Goal: Task Accomplishment & Management: Complete application form

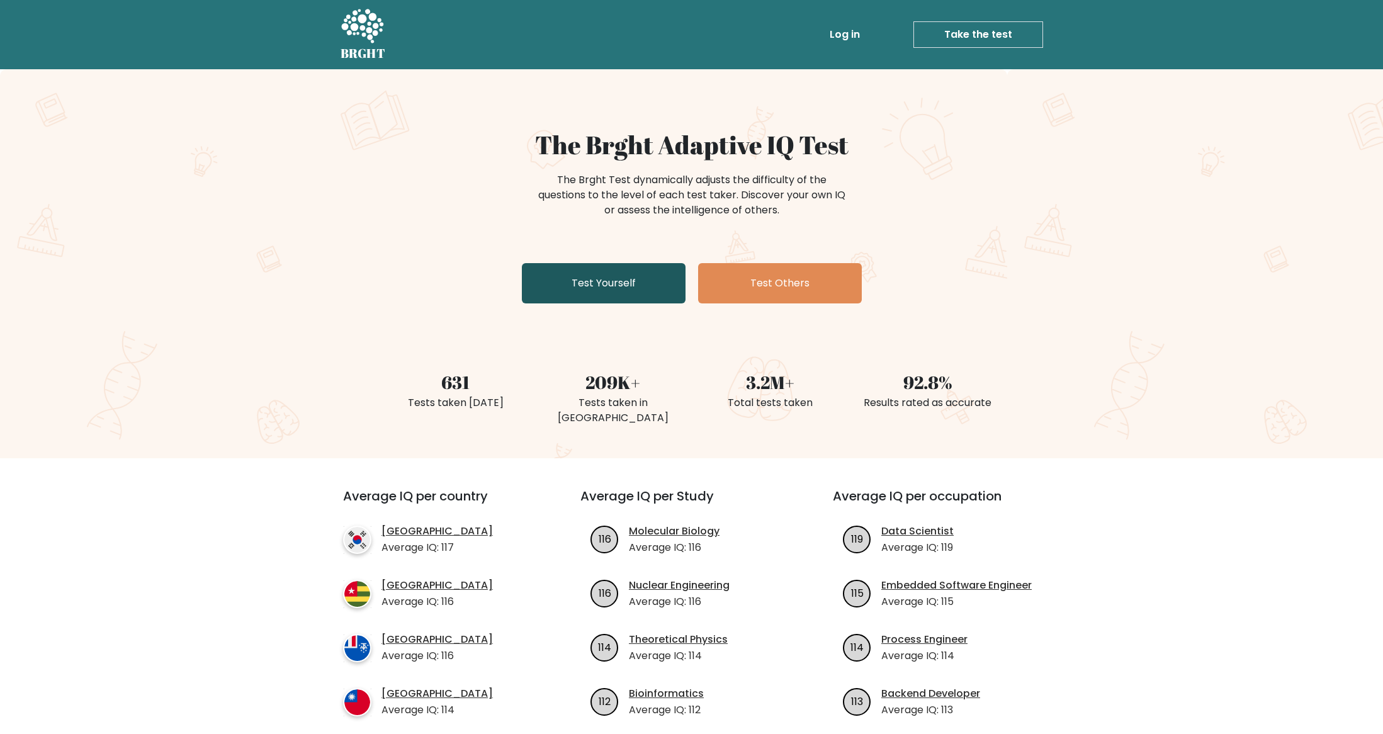
click at [589, 283] on link "Test Yourself" at bounding box center [604, 283] width 164 height 40
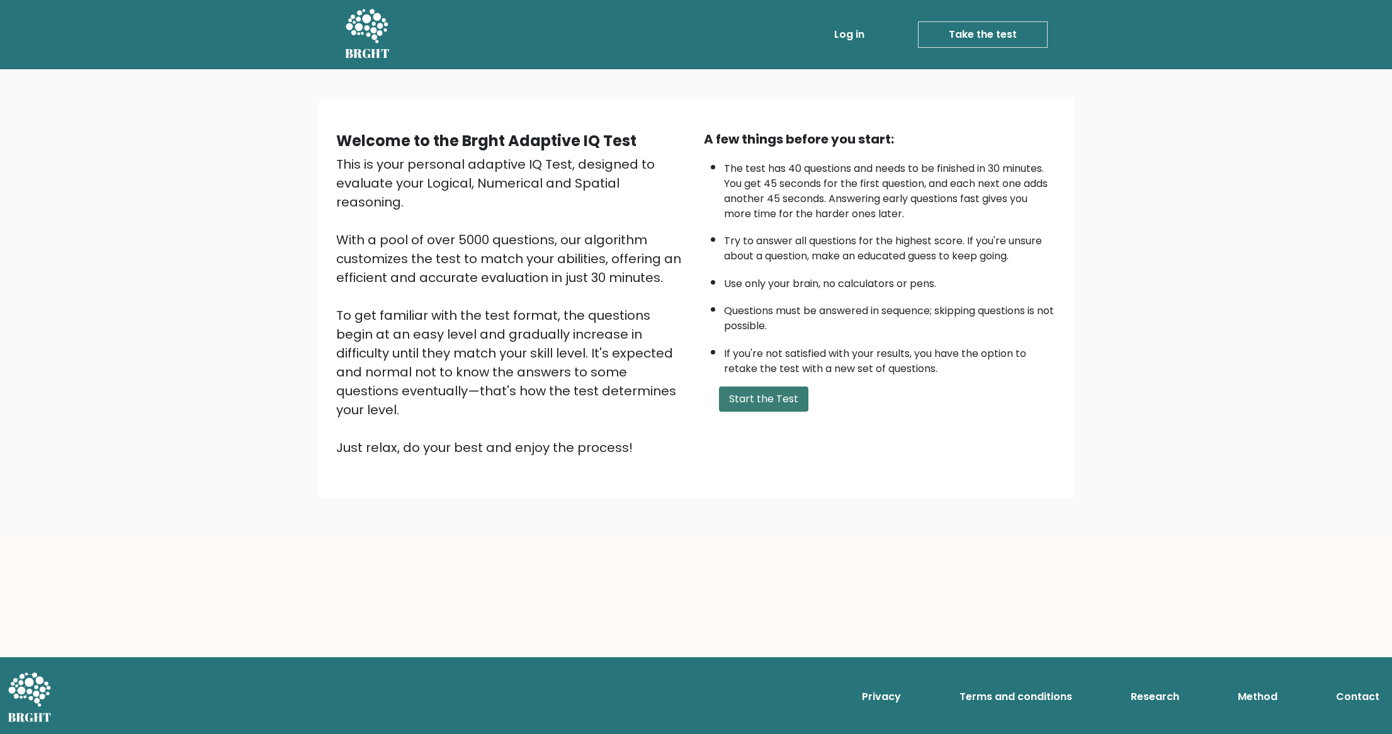
click at [757, 412] on button "Start the Test" at bounding box center [763, 399] width 89 height 25
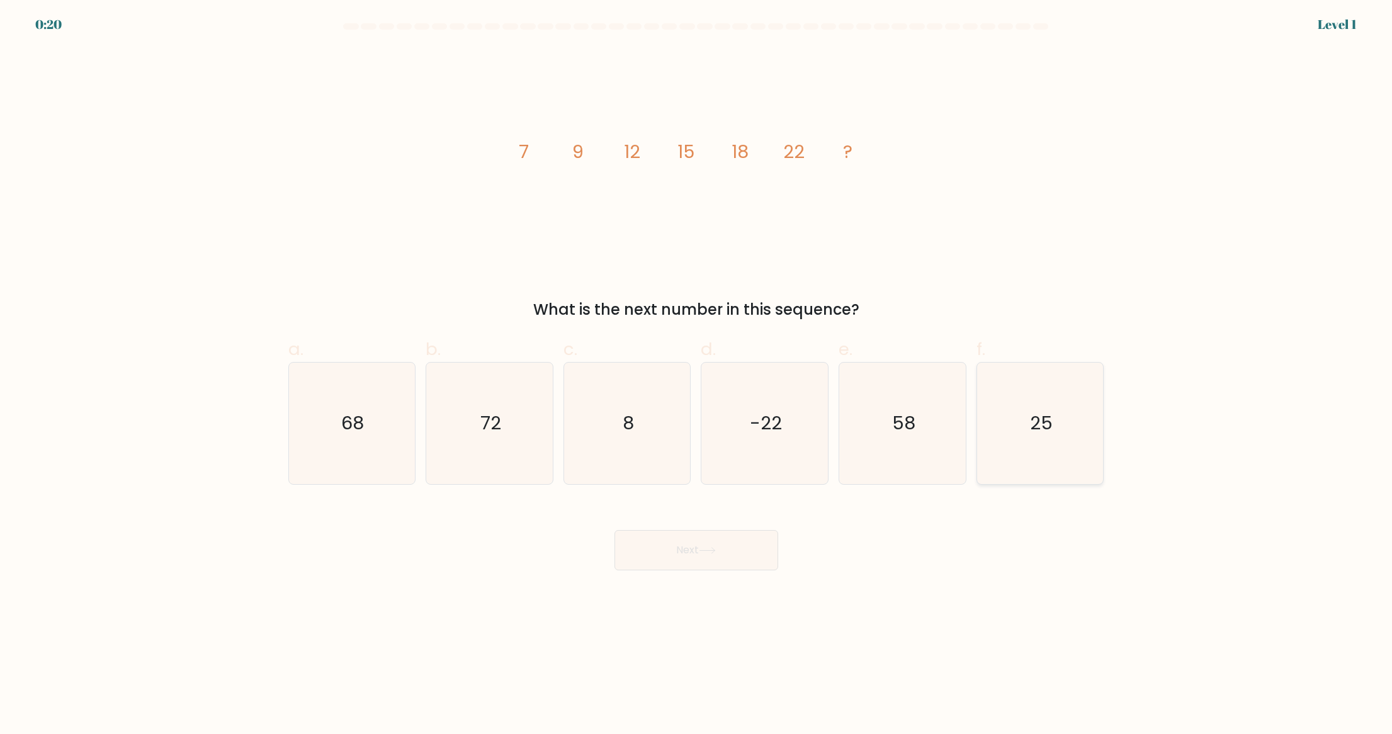
click at [1055, 443] on icon "25" at bounding box center [1041, 424] width 122 height 122
click at [697, 375] on input "f. 25" at bounding box center [696, 371] width 1 height 8
radio input "true"
click at [749, 545] on button "Next" at bounding box center [697, 550] width 164 height 40
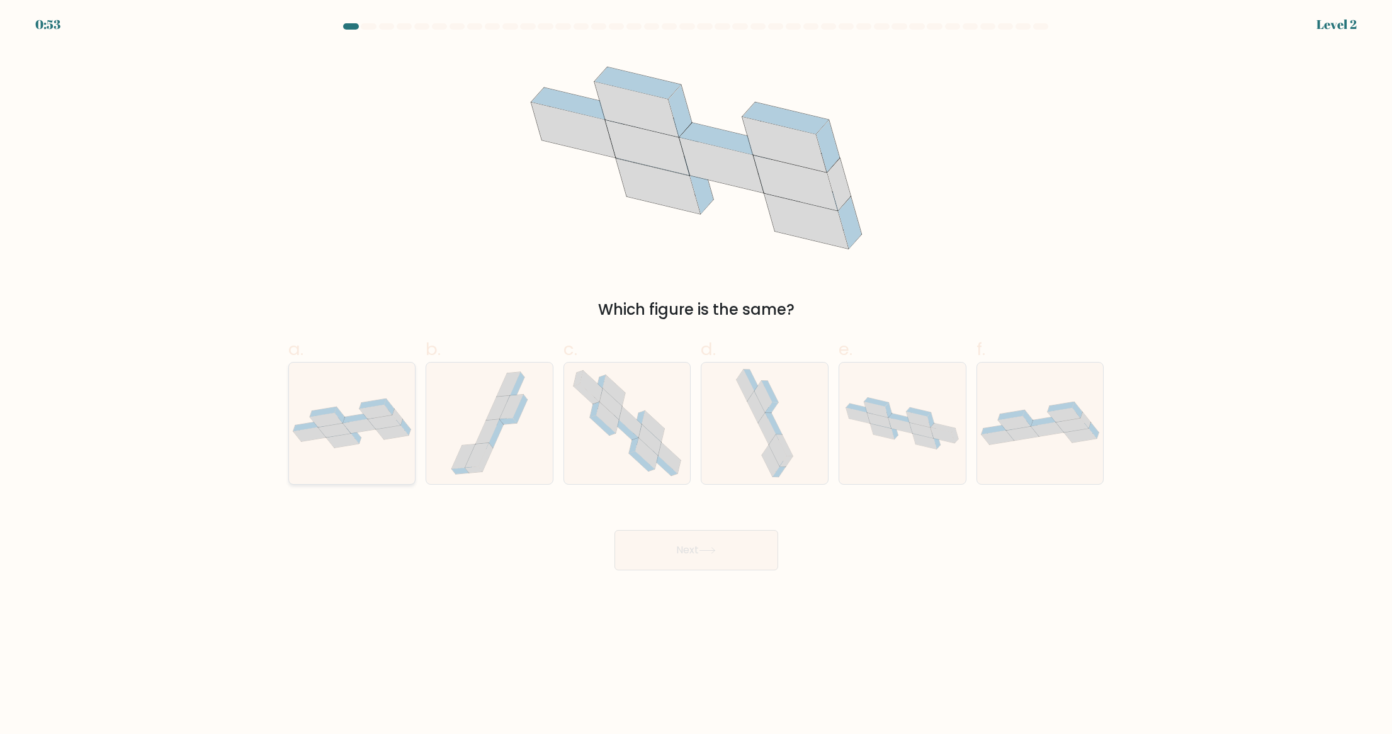
click at [353, 446] on icon at bounding box center [352, 424] width 127 height 50
click at [696, 375] on input "a." at bounding box center [696, 371] width 1 height 8
radio input "true"
click at [751, 550] on button "Next" at bounding box center [697, 550] width 164 height 40
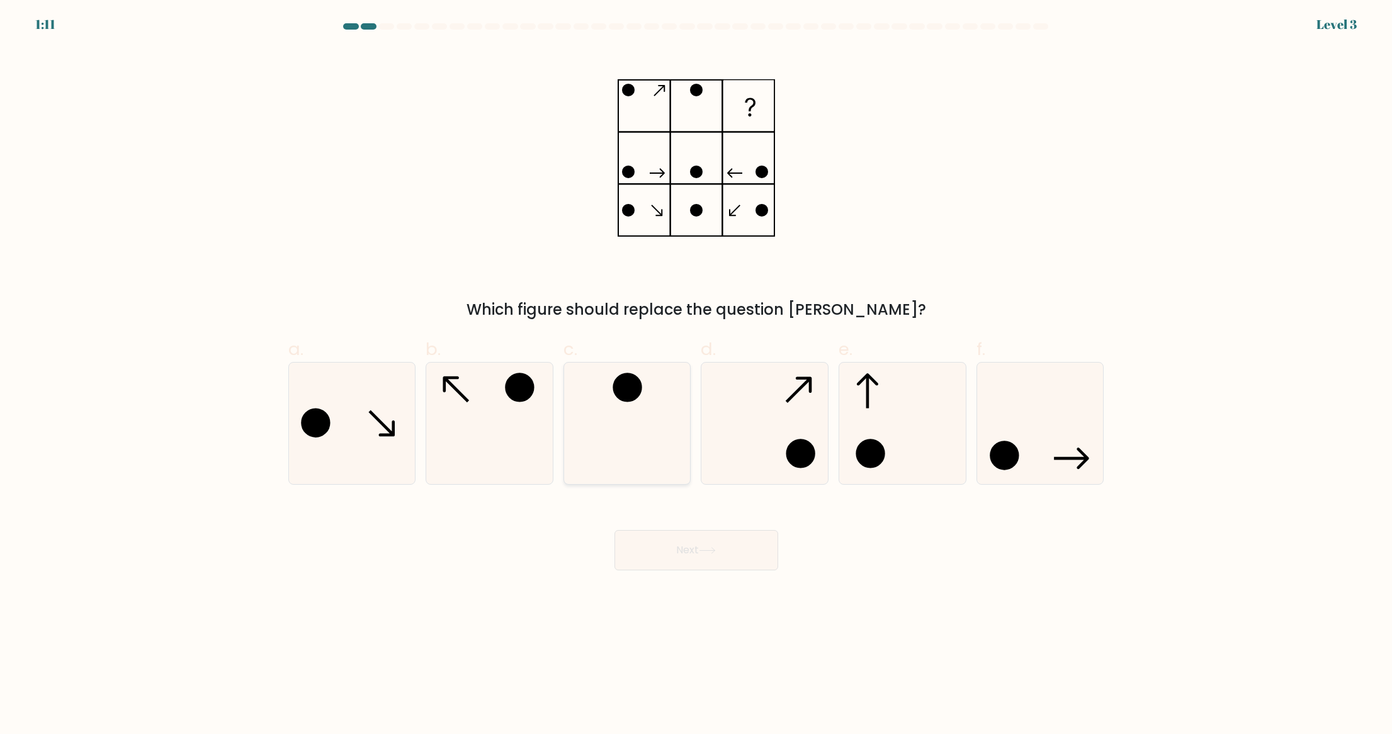
drag, startPoint x: 491, startPoint y: 423, endPoint x: 606, endPoint y: 417, distance: 116.0
click at [491, 423] on icon at bounding box center [490, 424] width 122 height 122
click at [696, 375] on input "b." at bounding box center [696, 371] width 1 height 8
radio input "true"
click at [732, 551] on button "Next" at bounding box center [697, 550] width 164 height 40
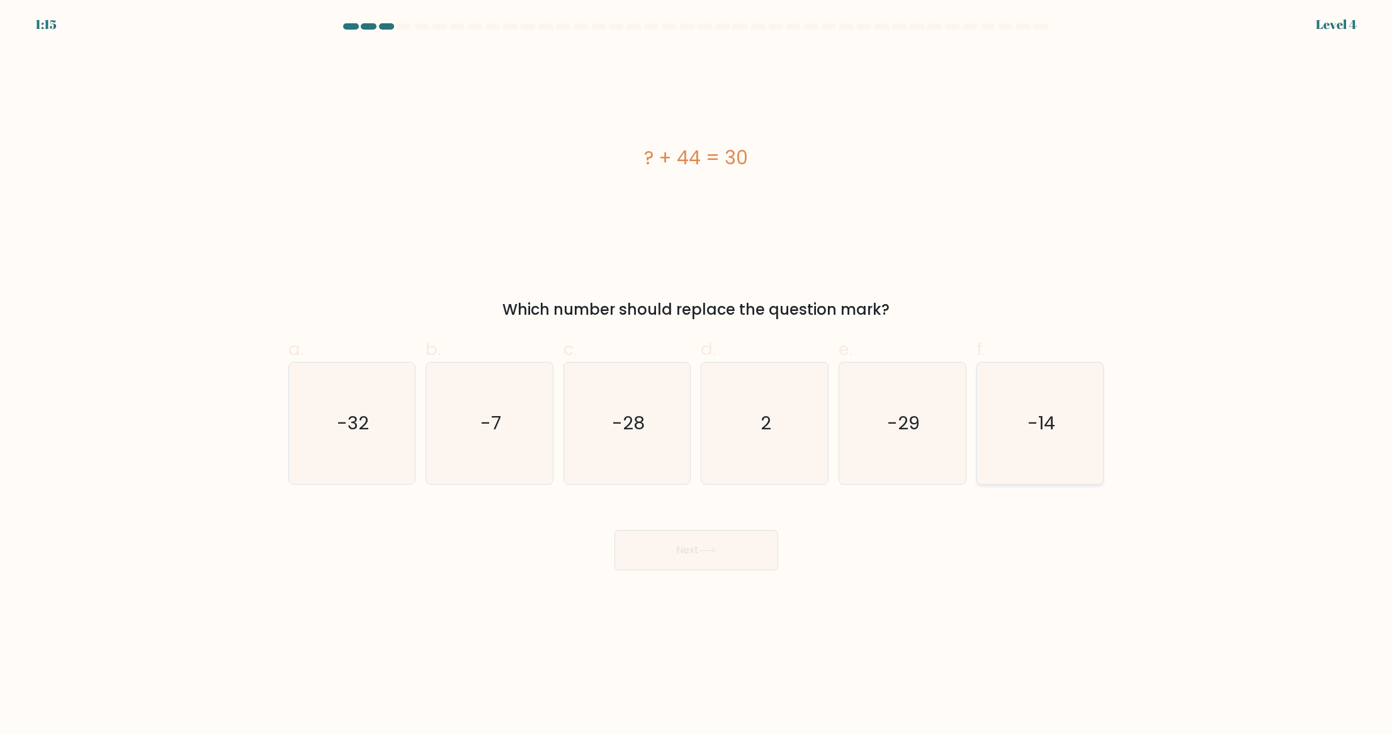
click at [1037, 446] on icon "-14" at bounding box center [1041, 424] width 122 height 122
click at [697, 375] on input "f. -14" at bounding box center [696, 371] width 1 height 8
radio input "true"
click at [734, 550] on button "Next" at bounding box center [697, 550] width 164 height 40
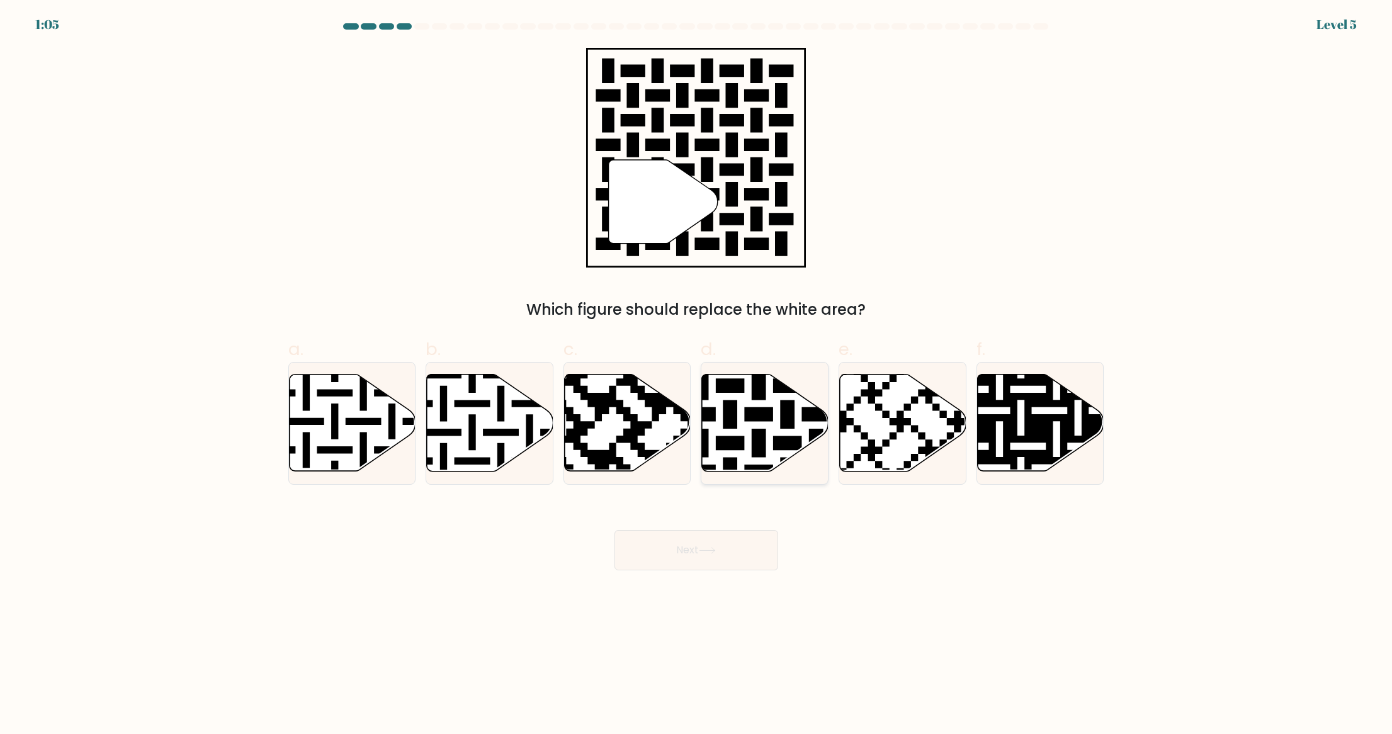
click at [740, 428] on icon at bounding box center [765, 423] width 127 height 97
click at [697, 375] on input "d." at bounding box center [696, 371] width 1 height 8
radio input "true"
click at [708, 560] on button "Next" at bounding box center [697, 550] width 164 height 40
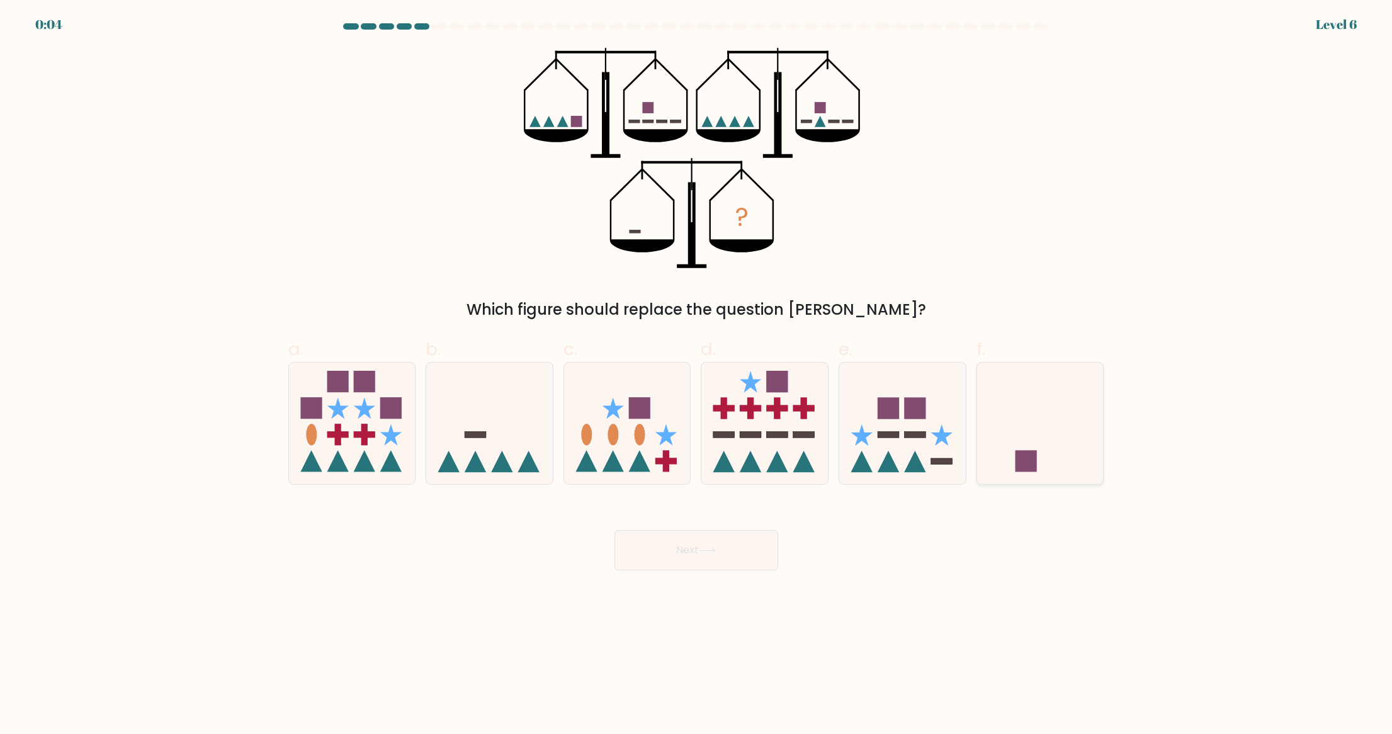
click at [1008, 366] on div at bounding box center [1041, 423] width 128 height 123
click at [697, 367] on input "f." at bounding box center [696, 371] width 1 height 8
radio input "true"
click at [663, 564] on button "Next" at bounding box center [697, 550] width 164 height 40
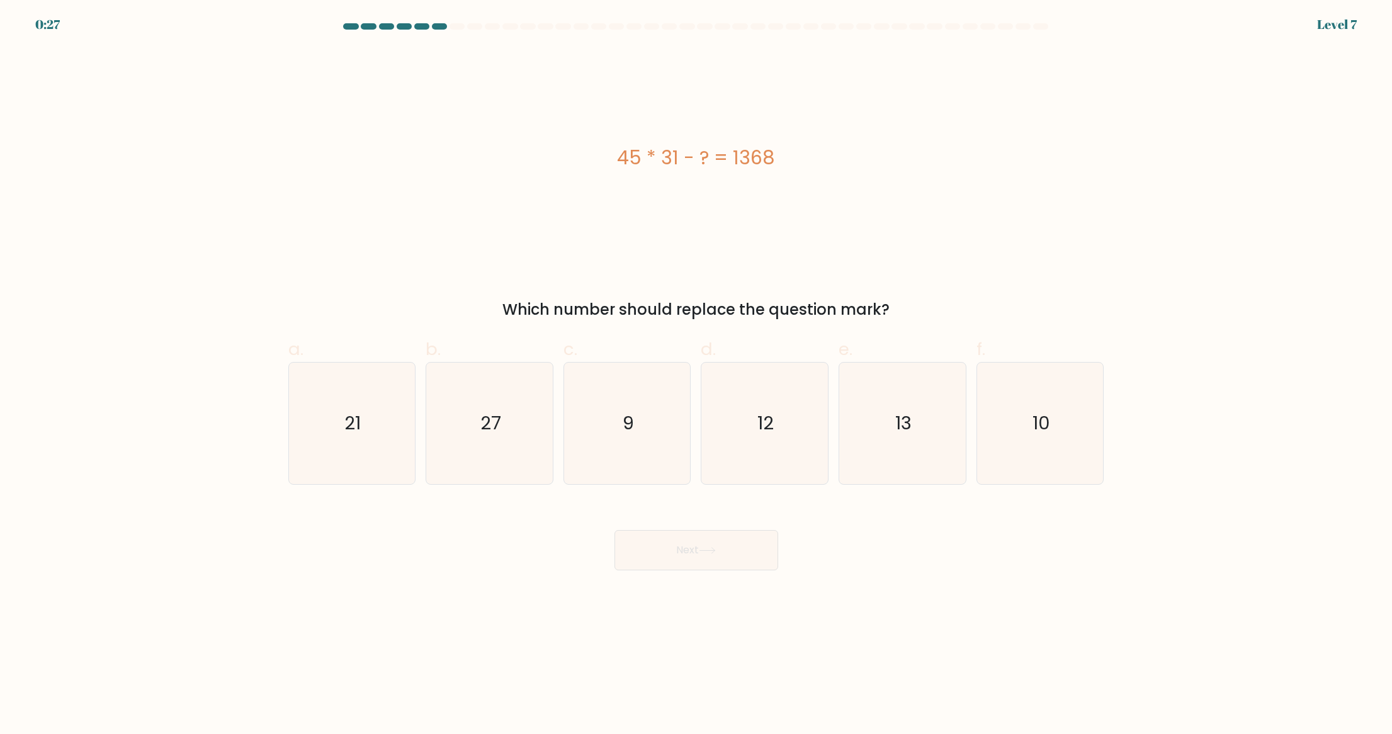
drag, startPoint x: 628, startPoint y: 157, endPoint x: 652, endPoint y: 175, distance: 29.6
click at [752, 162] on div "45 * 31 - ? = 1368" at bounding box center [696, 158] width 816 height 28
drag, startPoint x: 621, startPoint y: 159, endPoint x: 730, endPoint y: 252, distance: 142.9
click at [782, 157] on div "45 * 31 - ? = 1368" at bounding box center [696, 158] width 816 height 28
copy div "45 * 31 - ? = 1368"
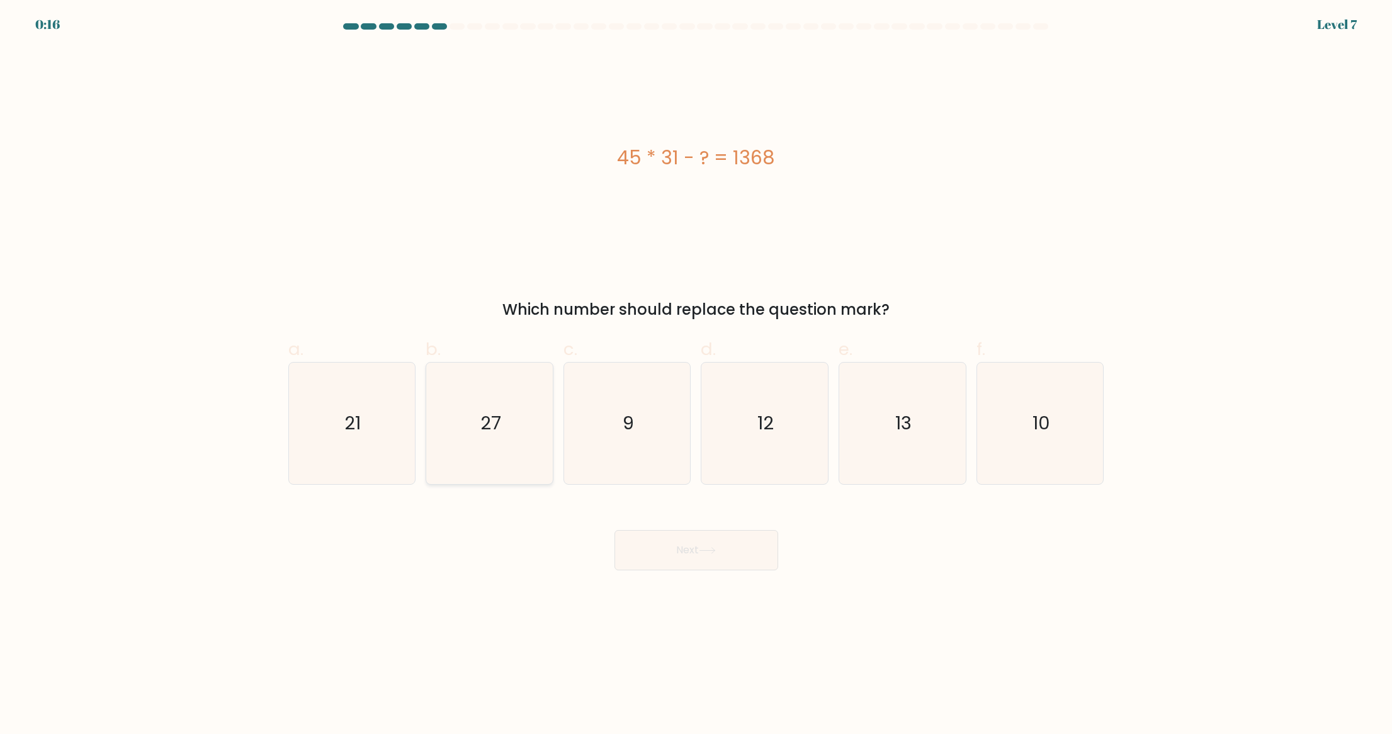
click at [491, 432] on text "27" at bounding box center [490, 423] width 21 height 25
click at [696, 375] on input "b. 27" at bounding box center [696, 371] width 1 height 8
radio input "true"
click at [678, 561] on button "Next" at bounding box center [697, 550] width 164 height 40
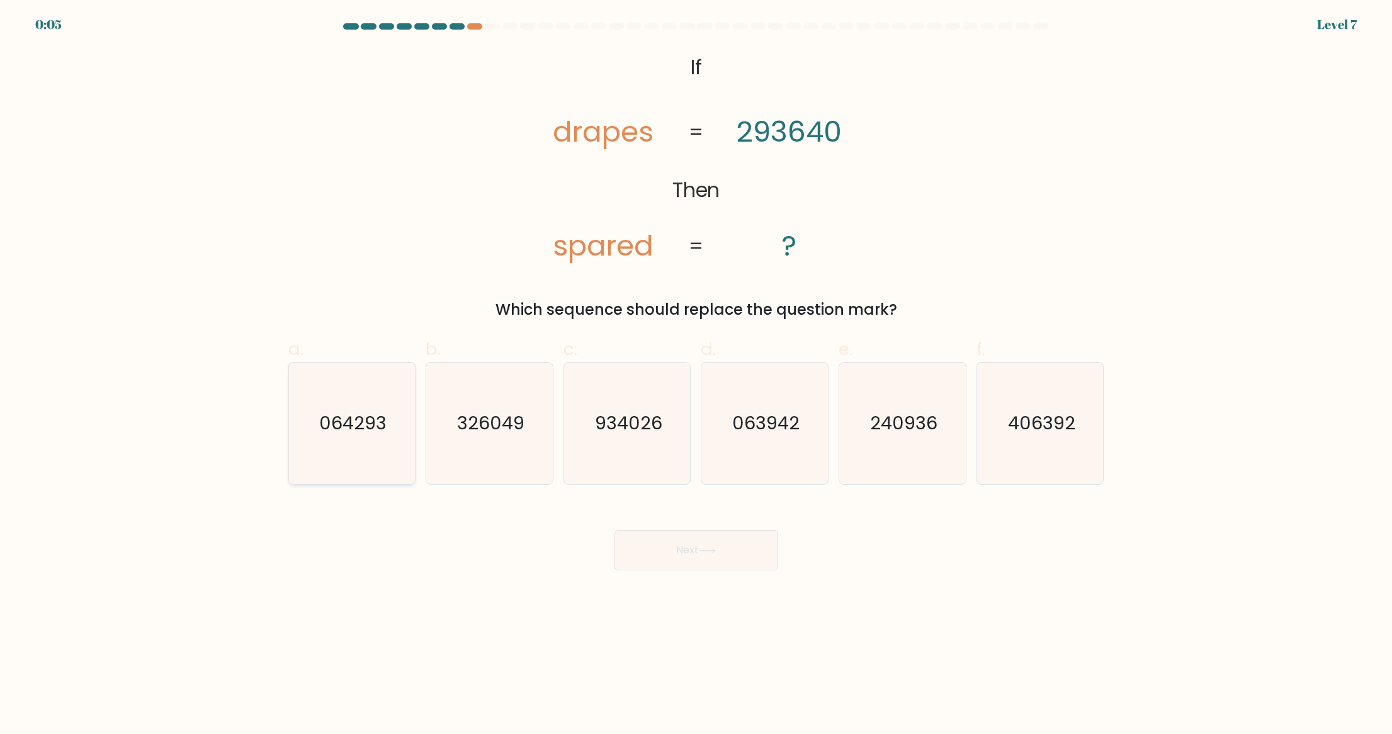
click at [354, 458] on icon "064293" at bounding box center [352, 424] width 122 height 122
click at [696, 375] on input "a. 064293" at bounding box center [696, 371] width 1 height 8
radio input "true"
click at [732, 543] on button "Next" at bounding box center [697, 550] width 164 height 40
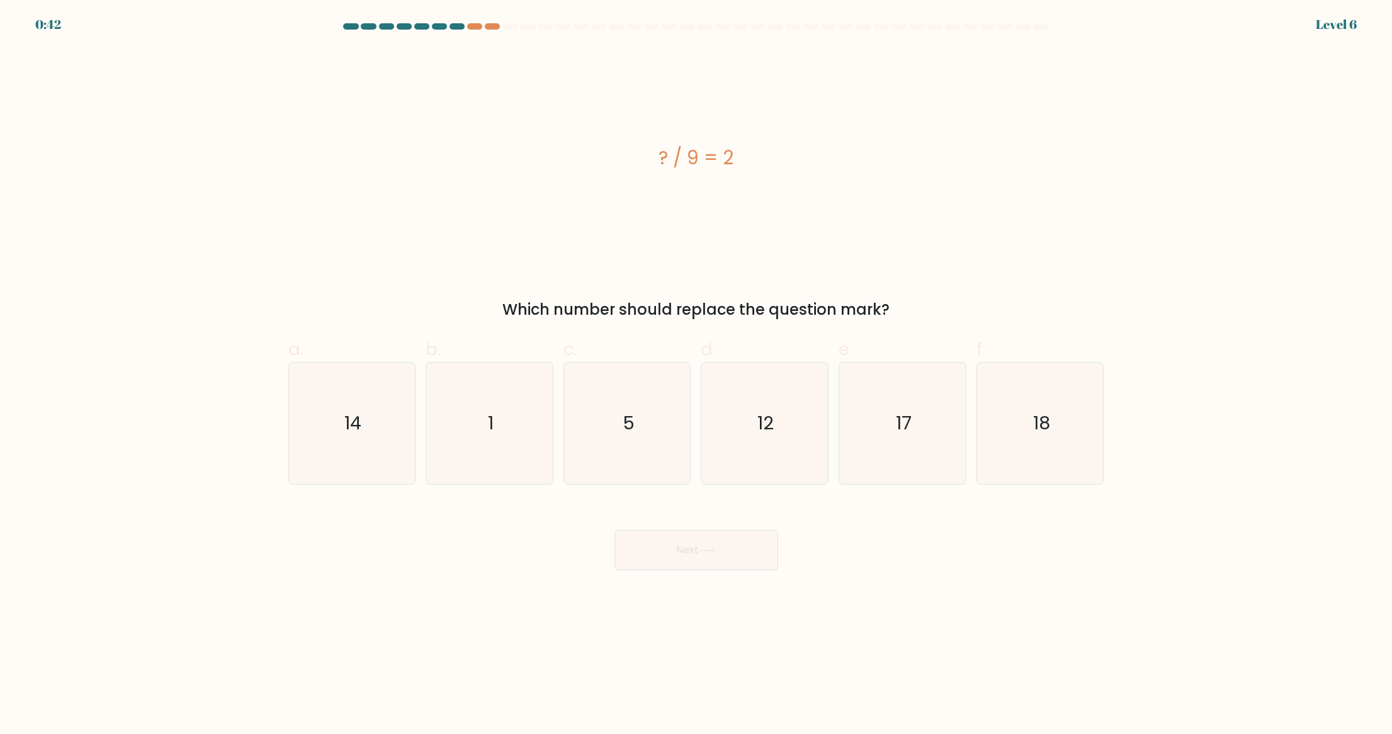
drag, startPoint x: 662, startPoint y: 157, endPoint x: 767, endPoint y: 161, distance: 105.2
click at [768, 160] on div "? / 9 = 2" at bounding box center [696, 158] width 816 height 28
copy div "? / 9 = 2"
click at [1081, 423] on icon "18" at bounding box center [1041, 424] width 122 height 122
click at [697, 375] on input "f. 18" at bounding box center [696, 371] width 1 height 8
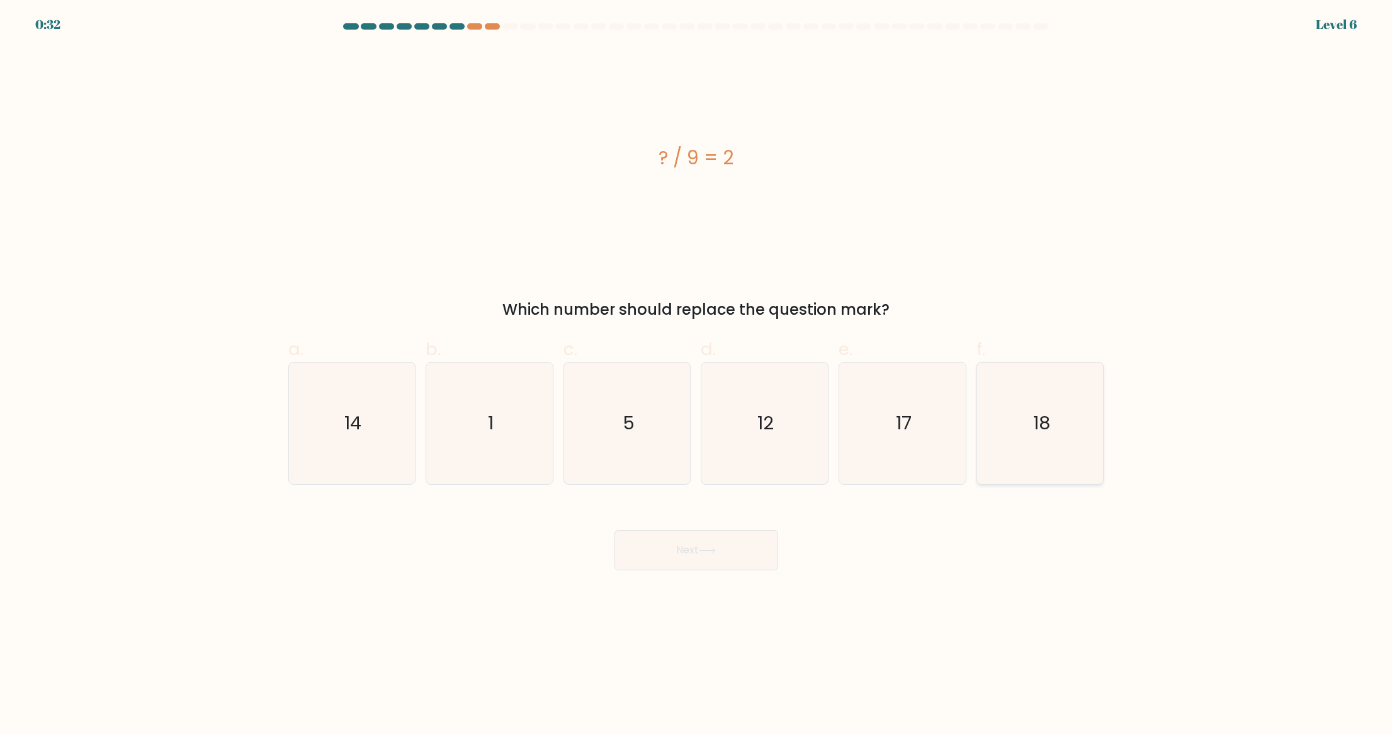
radio input "true"
click at [710, 553] on button "Next" at bounding box center [697, 550] width 164 height 40
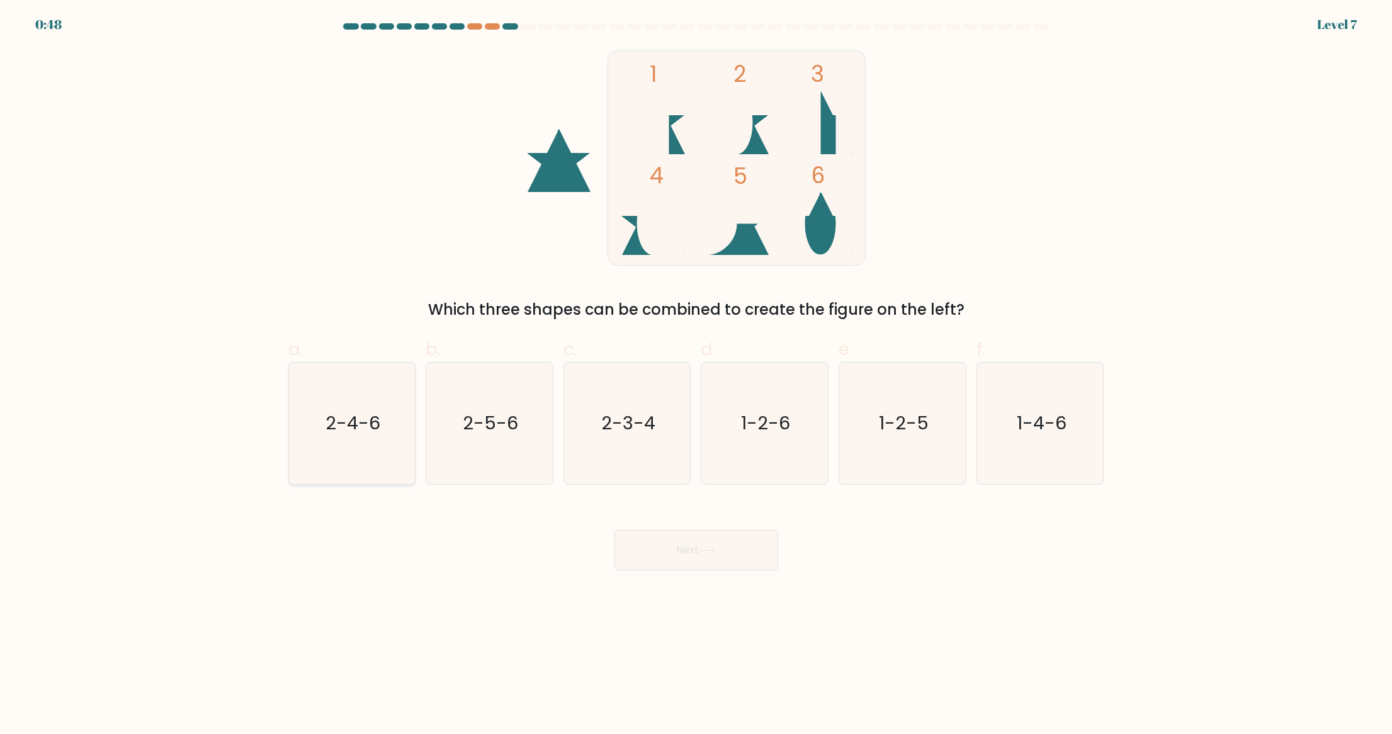
click at [358, 441] on icon "2-4-6" at bounding box center [352, 424] width 122 height 122
click at [696, 375] on input "a. 2-4-6" at bounding box center [696, 371] width 1 height 8
radio input "true"
click at [716, 547] on icon at bounding box center [707, 550] width 17 height 7
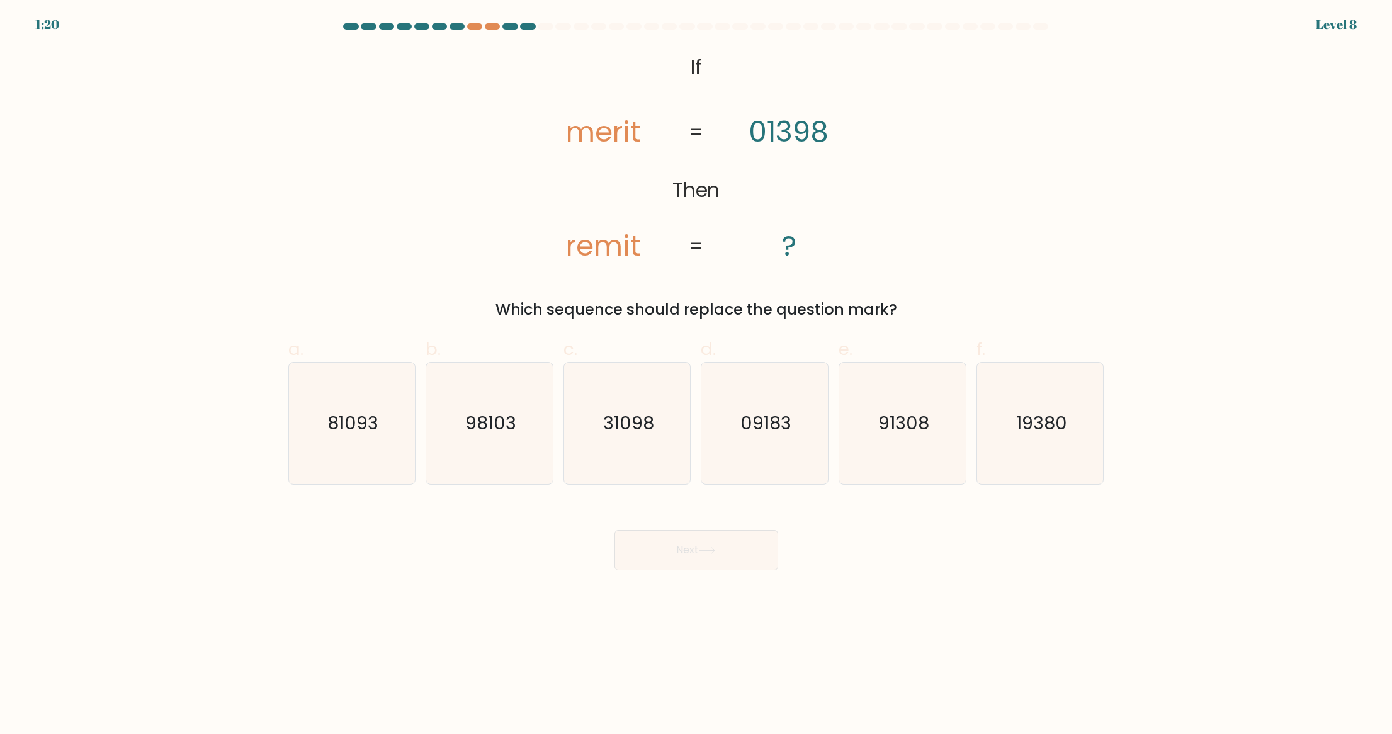
drag, startPoint x: 575, startPoint y: 130, endPoint x: 864, endPoint y: 193, distance: 295.9
click at [870, 203] on icon "@import url('https://fonts.googleapis.com/css?family=Abril+Fatface:400,100,100i…" at bounding box center [697, 158] width 358 height 220
drag, startPoint x: 571, startPoint y: 126, endPoint x: 756, endPoint y: 188, distance: 195.1
click at [757, 188] on icon "@import url('https://fonts.googleapis.com/css?family=Abril+Fatface:400,100,100i…" at bounding box center [697, 158] width 358 height 220
click at [579, 130] on icon "@import url('https://fonts.googleapis.com/css?family=Abril+Fatface:400,100,100i…" at bounding box center [697, 158] width 358 height 220
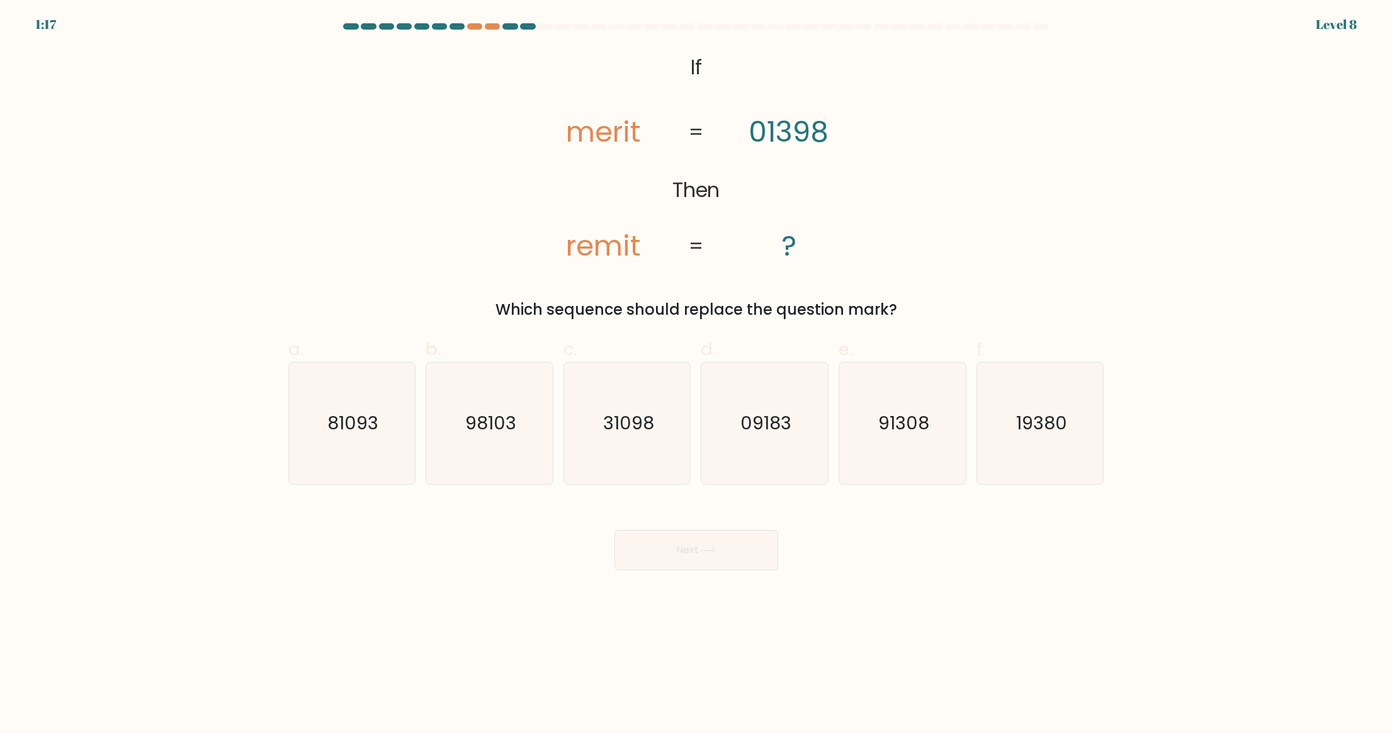
drag, startPoint x: 569, startPoint y: 132, endPoint x: 641, endPoint y: 147, distance: 73.4
click at [641, 147] on icon "@import url('https://fonts.googleapis.com/css?family=Abril+Fatface:400,100,100i…" at bounding box center [697, 158] width 358 height 220
click at [660, 428] on icon "31098" at bounding box center [628, 424] width 122 height 122
click at [696, 375] on input "c. 31098" at bounding box center [696, 371] width 1 height 8
radio input "true"
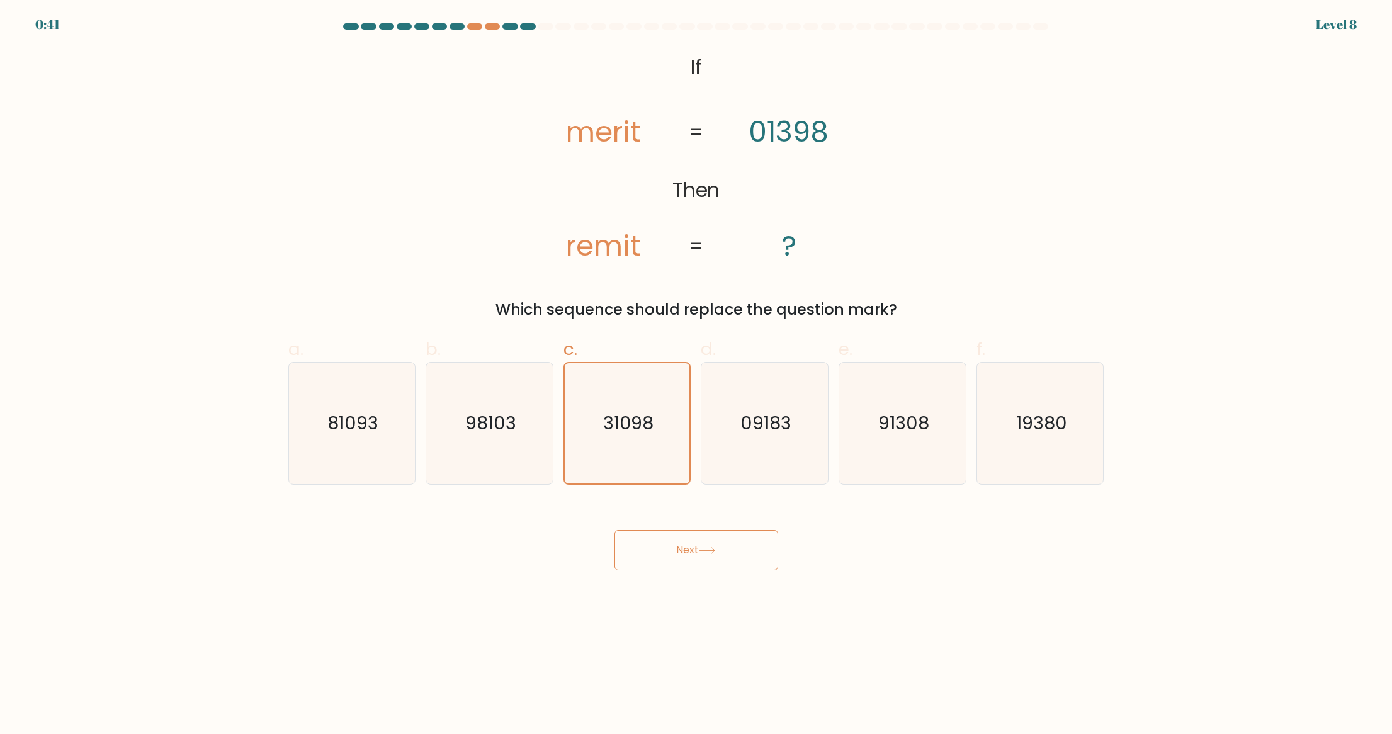
drag, startPoint x: 717, startPoint y: 561, endPoint x: 724, endPoint y: 516, distance: 46.0
click at [717, 560] on button "Next" at bounding box center [697, 550] width 164 height 40
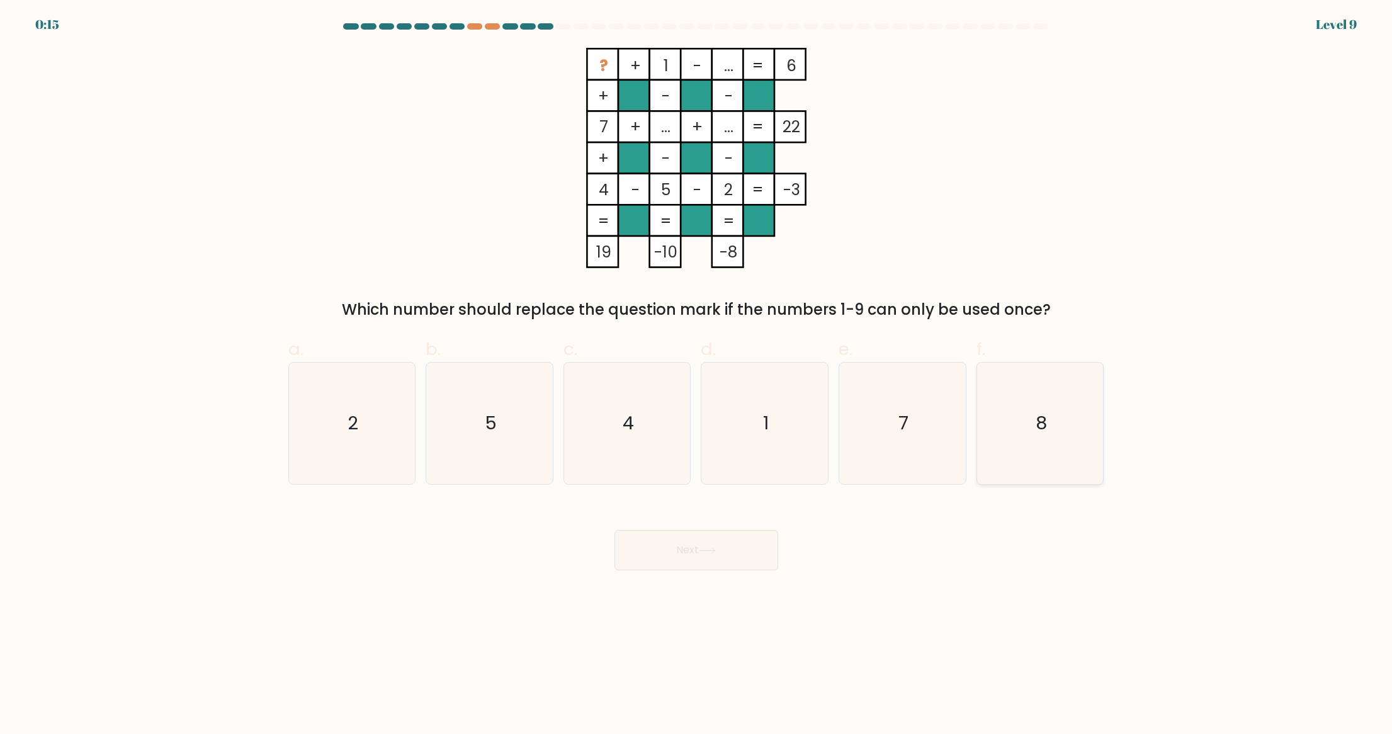
drag, startPoint x: 1072, startPoint y: 411, endPoint x: 1011, endPoint y: 448, distance: 72.0
click at [1071, 411] on icon "8" at bounding box center [1041, 424] width 122 height 122
click at [697, 375] on input "f. 8" at bounding box center [696, 371] width 1 height 8
radio input "true"
click at [756, 546] on button "Next" at bounding box center [697, 550] width 164 height 40
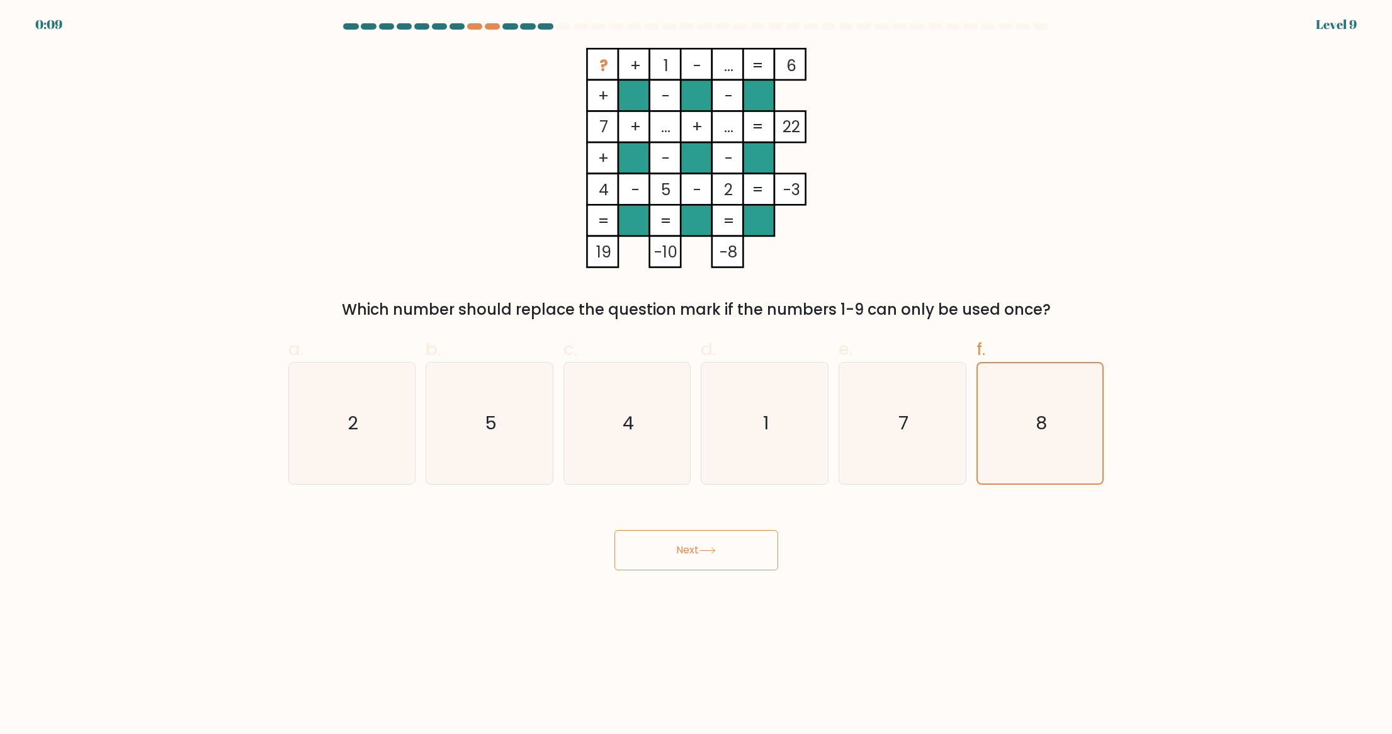
click at [731, 560] on button "Next" at bounding box center [697, 550] width 164 height 40
click at [701, 547] on button "Next" at bounding box center [697, 550] width 164 height 40
click at [917, 582] on body "0:06 Level 9" at bounding box center [696, 367] width 1392 height 734
click at [705, 551] on icon at bounding box center [707, 550] width 17 height 7
click at [705, 552] on icon at bounding box center [707, 550] width 17 height 7
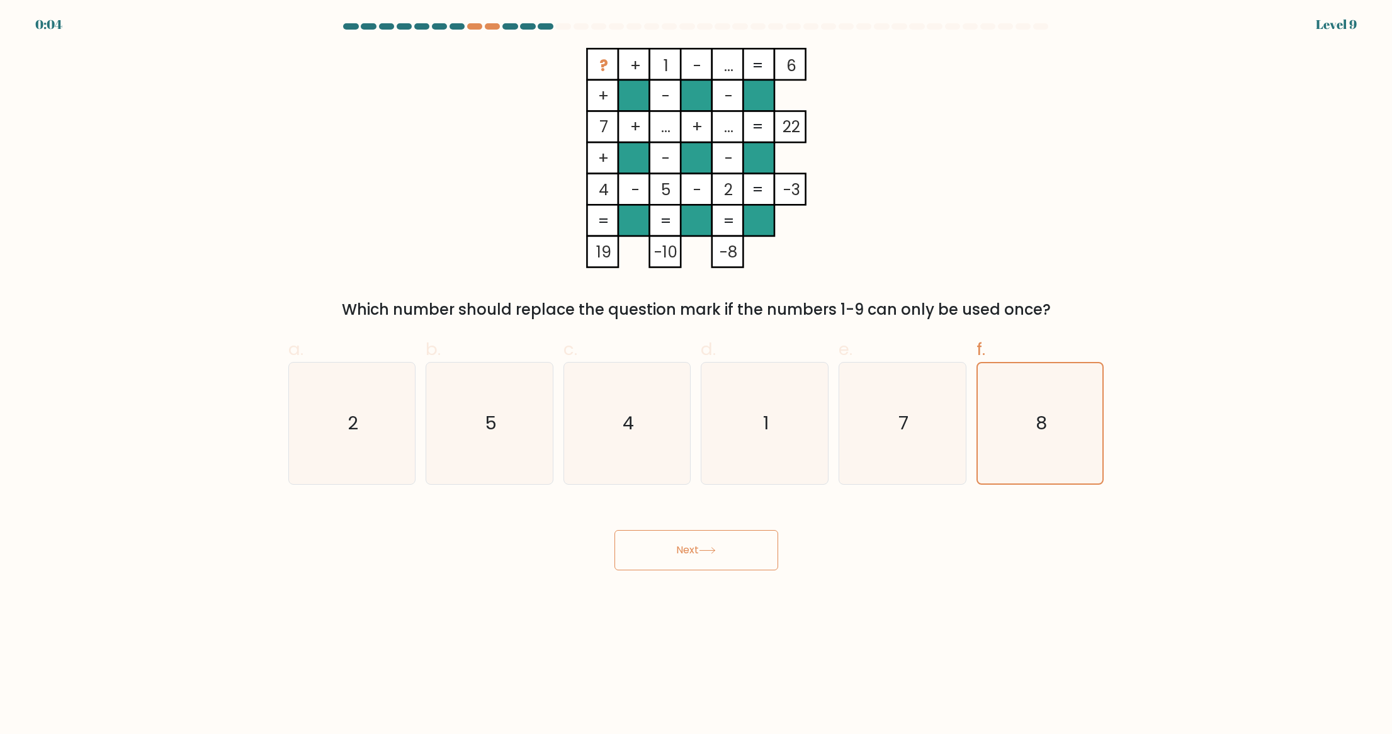
click at [705, 553] on icon at bounding box center [707, 550] width 17 height 7
click at [640, 565] on button "Next" at bounding box center [697, 550] width 164 height 40
click at [689, 553] on button "Next" at bounding box center [697, 550] width 164 height 40
click at [688, 553] on button "Next" at bounding box center [697, 550] width 164 height 40
click at [917, 434] on icon "7" at bounding box center [903, 424] width 122 height 122
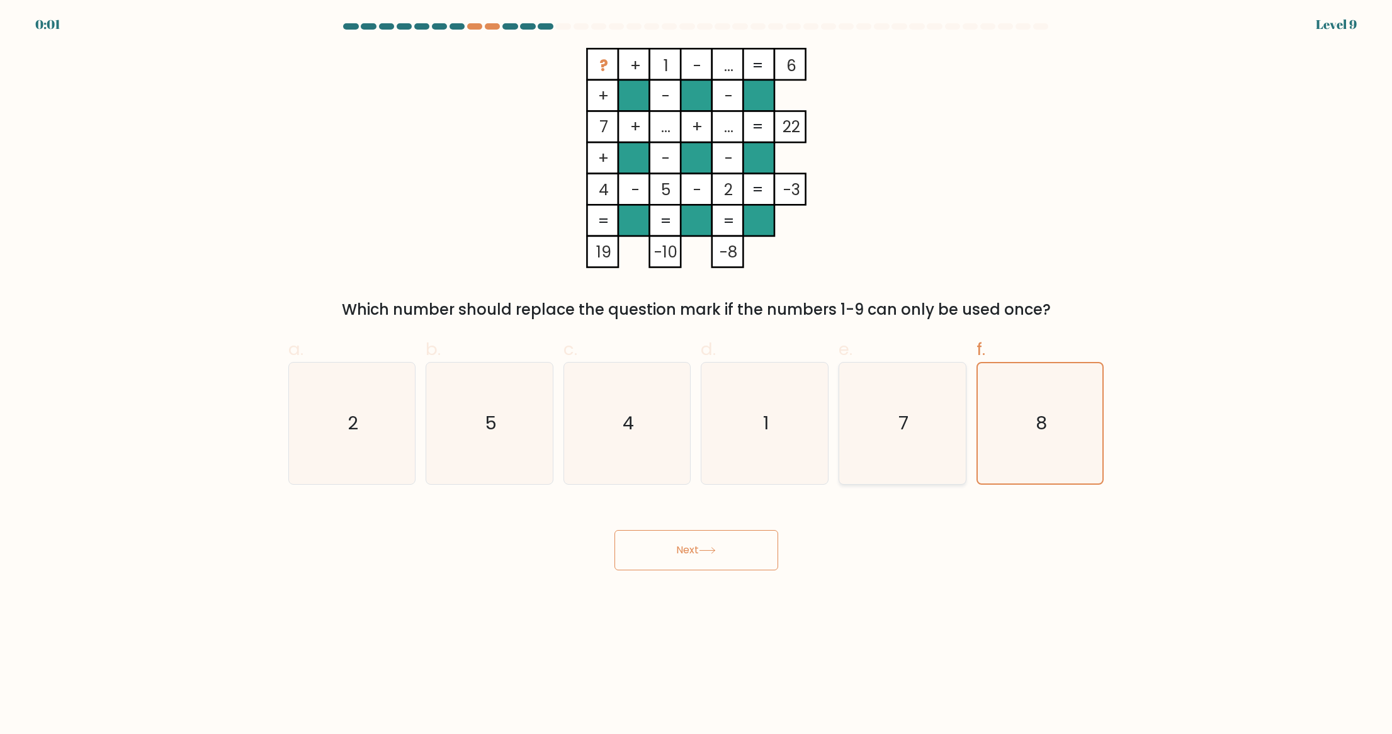
click at [697, 375] on input "e. 7" at bounding box center [696, 371] width 1 height 8
radio input "true"
click at [1055, 429] on icon "8" at bounding box center [1041, 424] width 122 height 122
click at [697, 375] on input "f. 8" at bounding box center [696, 371] width 1 height 8
radio input "true"
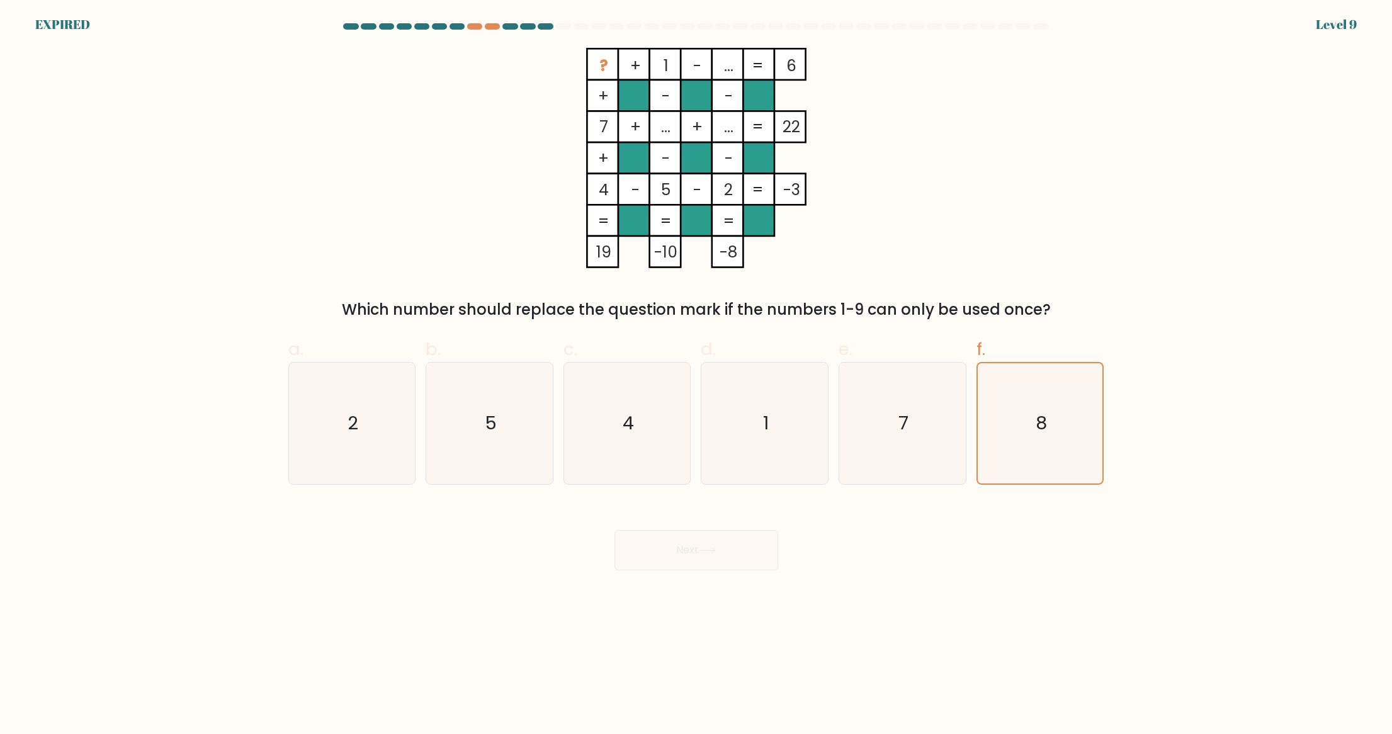
click at [715, 553] on div "Next" at bounding box center [696, 535] width 831 height 71
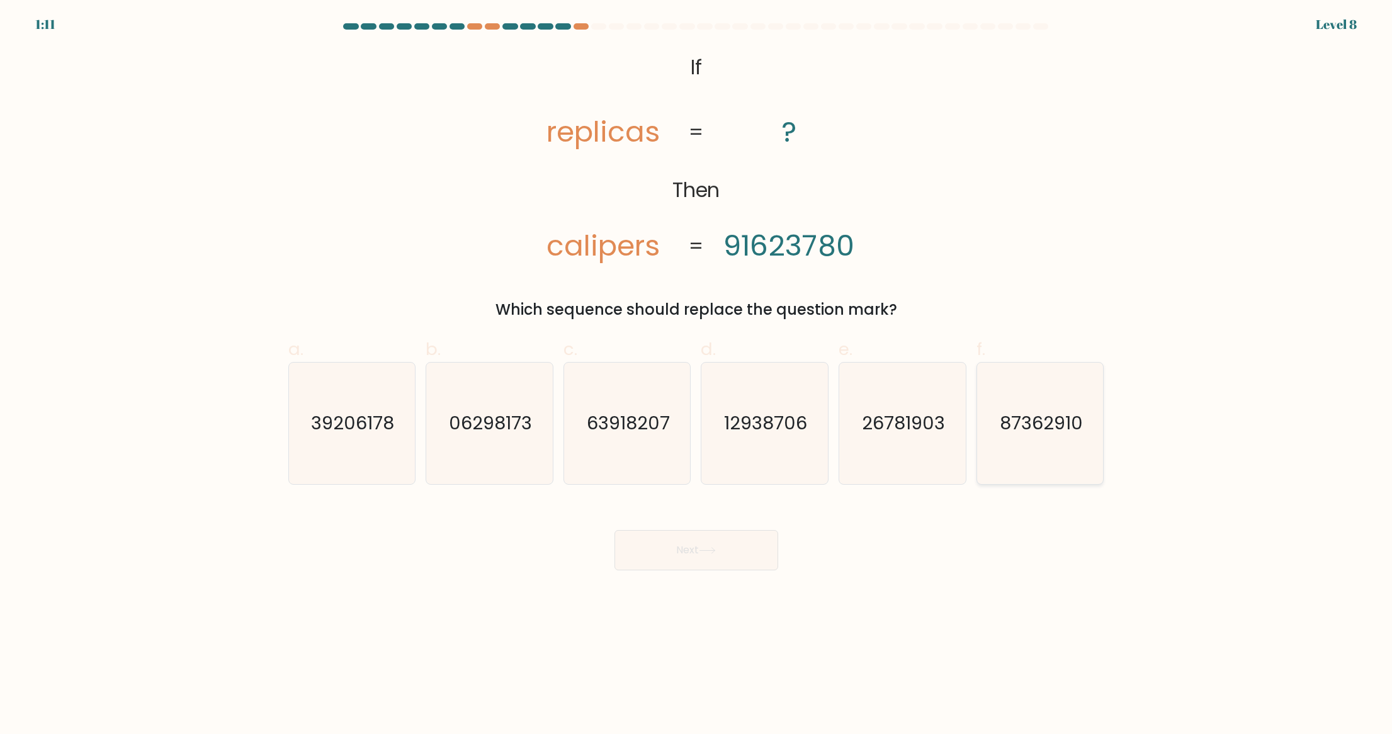
click at [1047, 438] on icon "87362910" at bounding box center [1041, 424] width 122 height 122
click at [697, 375] on input "f. 87362910" at bounding box center [696, 371] width 1 height 8
radio input "true"
click at [704, 545] on button "Next" at bounding box center [697, 550] width 164 height 40
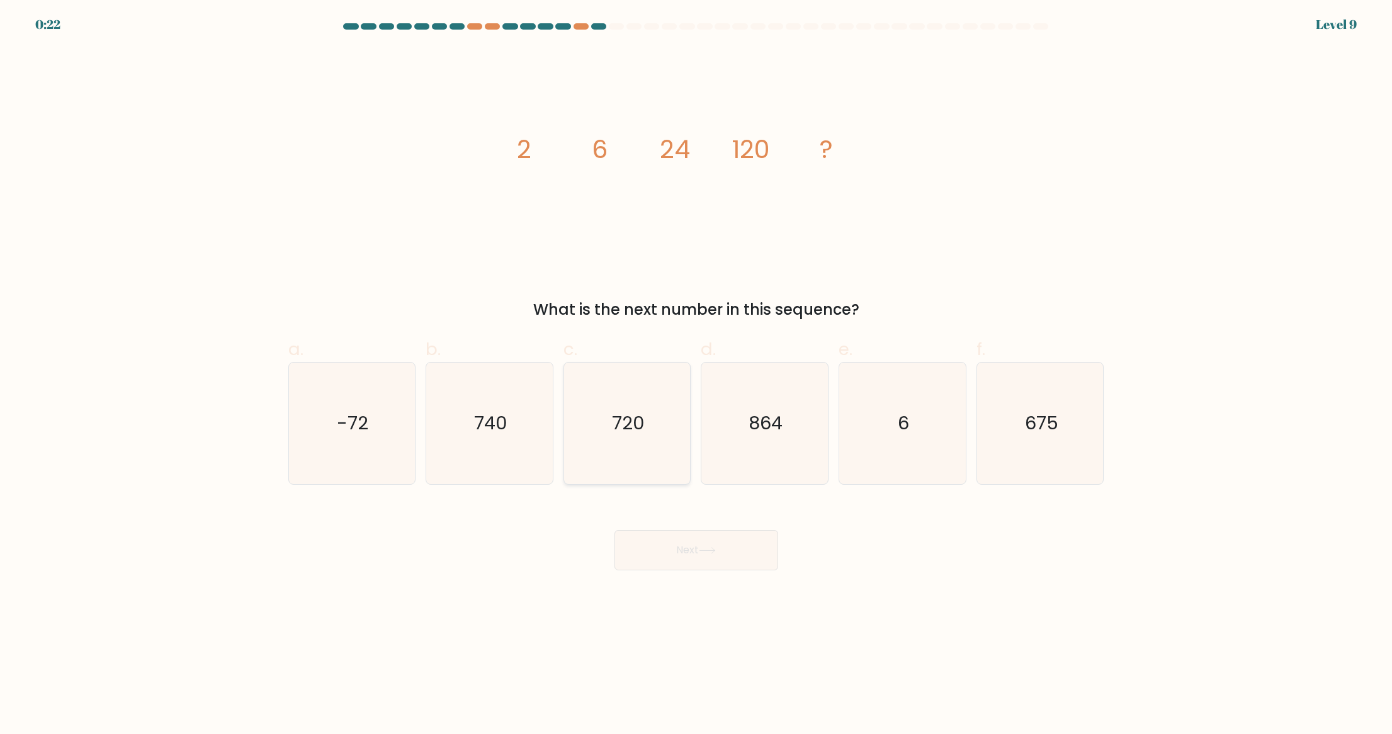
click at [640, 423] on text "720" at bounding box center [628, 423] width 33 height 25
click at [696, 375] on input "c. 720" at bounding box center [696, 371] width 1 height 8
radio input "true"
click at [708, 531] on button "Next" at bounding box center [697, 550] width 164 height 40
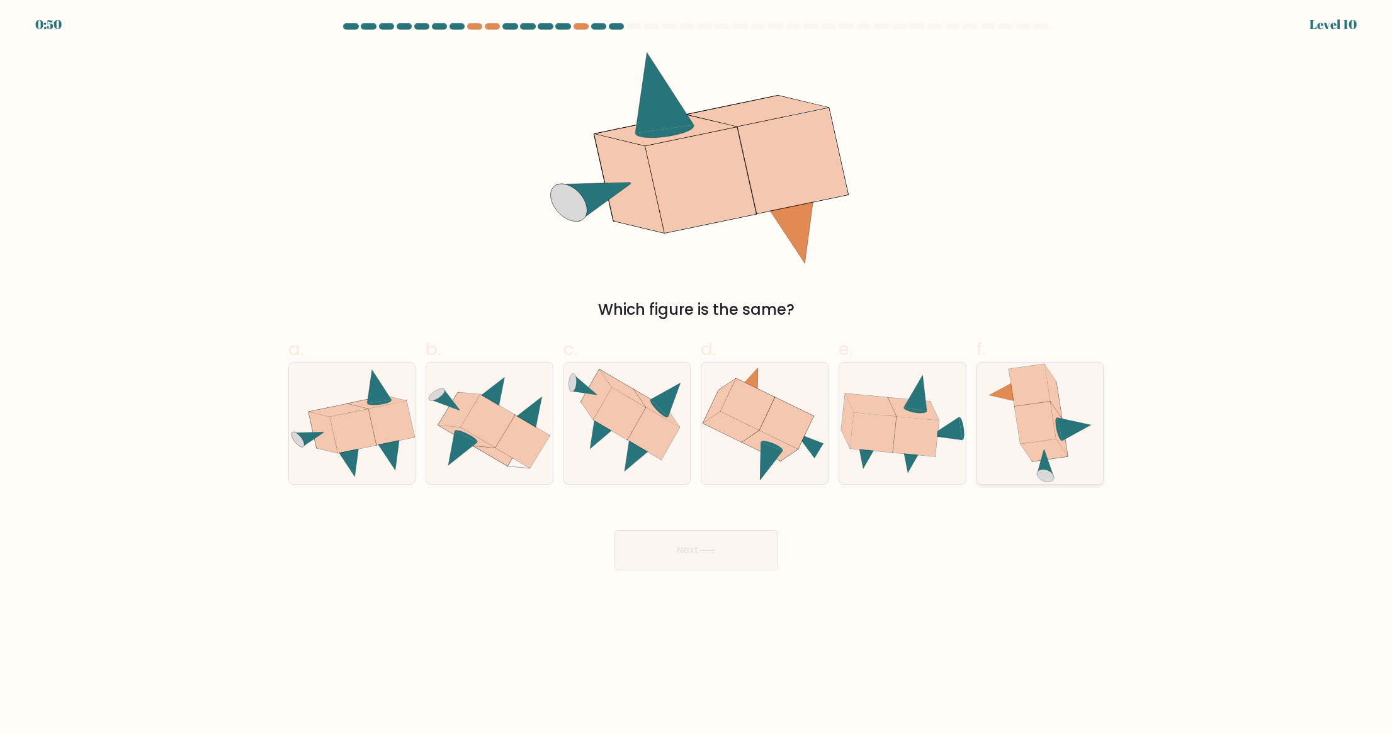
click at [1062, 419] on icon at bounding box center [1040, 424] width 107 height 122
click at [697, 375] on input "f." at bounding box center [696, 371] width 1 height 8
radio input "true"
click at [664, 550] on button "Next" at bounding box center [697, 550] width 164 height 40
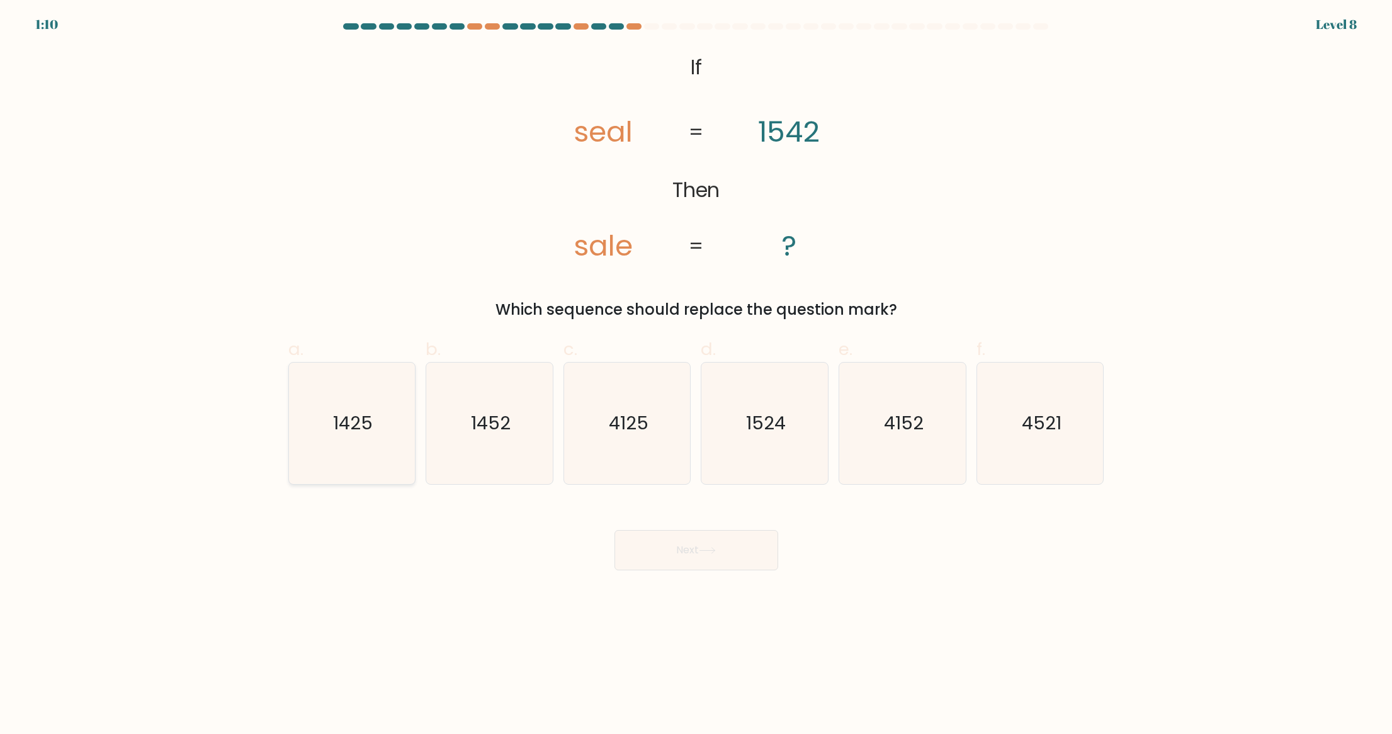
click at [368, 440] on icon "1425" at bounding box center [352, 424] width 122 height 122
click at [696, 375] on input "a. 1425" at bounding box center [696, 371] width 1 height 8
radio input "true"
click at [715, 550] on icon at bounding box center [707, 550] width 17 height 7
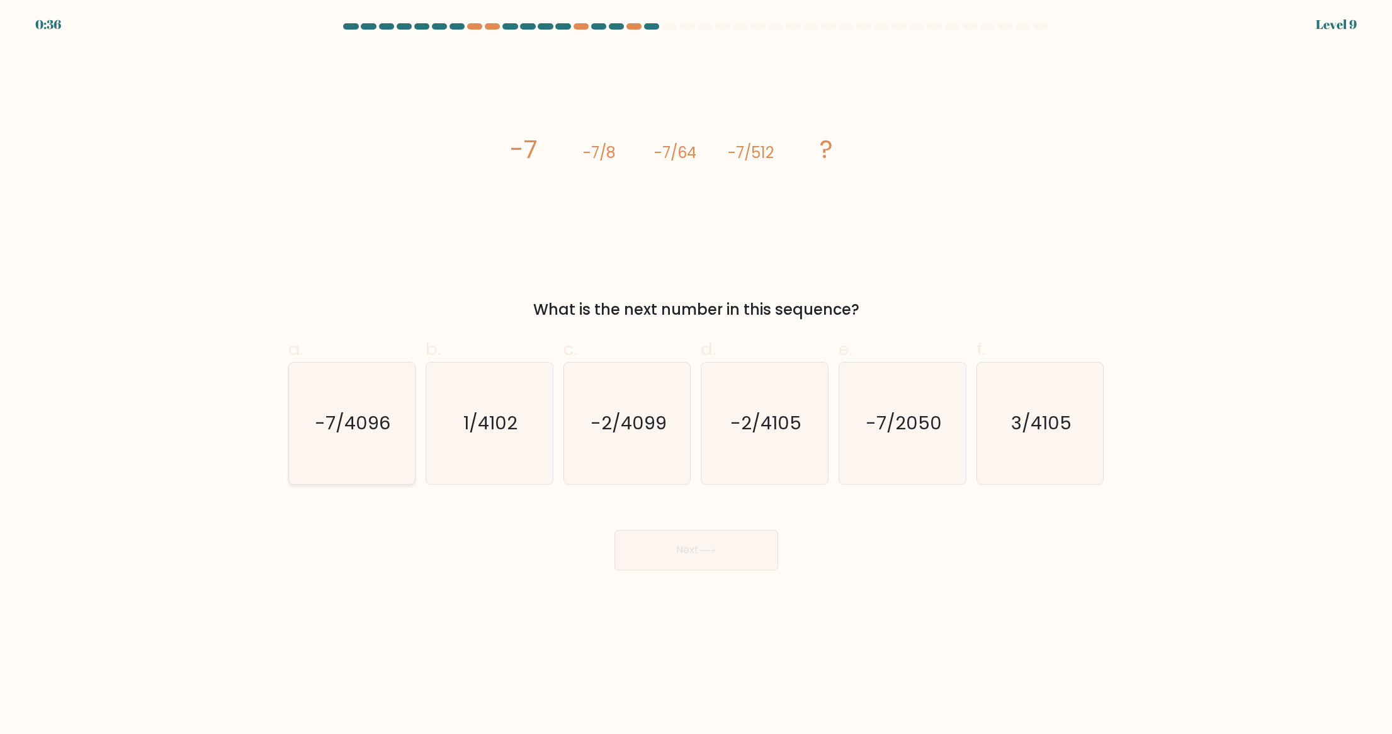
drag, startPoint x: 381, startPoint y: 443, endPoint x: 394, endPoint y: 453, distance: 16.1
click at [382, 443] on icon "-7/4096" at bounding box center [352, 424] width 122 height 122
click at [696, 375] on input "a. -7/4096" at bounding box center [696, 371] width 1 height 8
radio input "true"
click at [676, 545] on button "Next" at bounding box center [697, 550] width 164 height 40
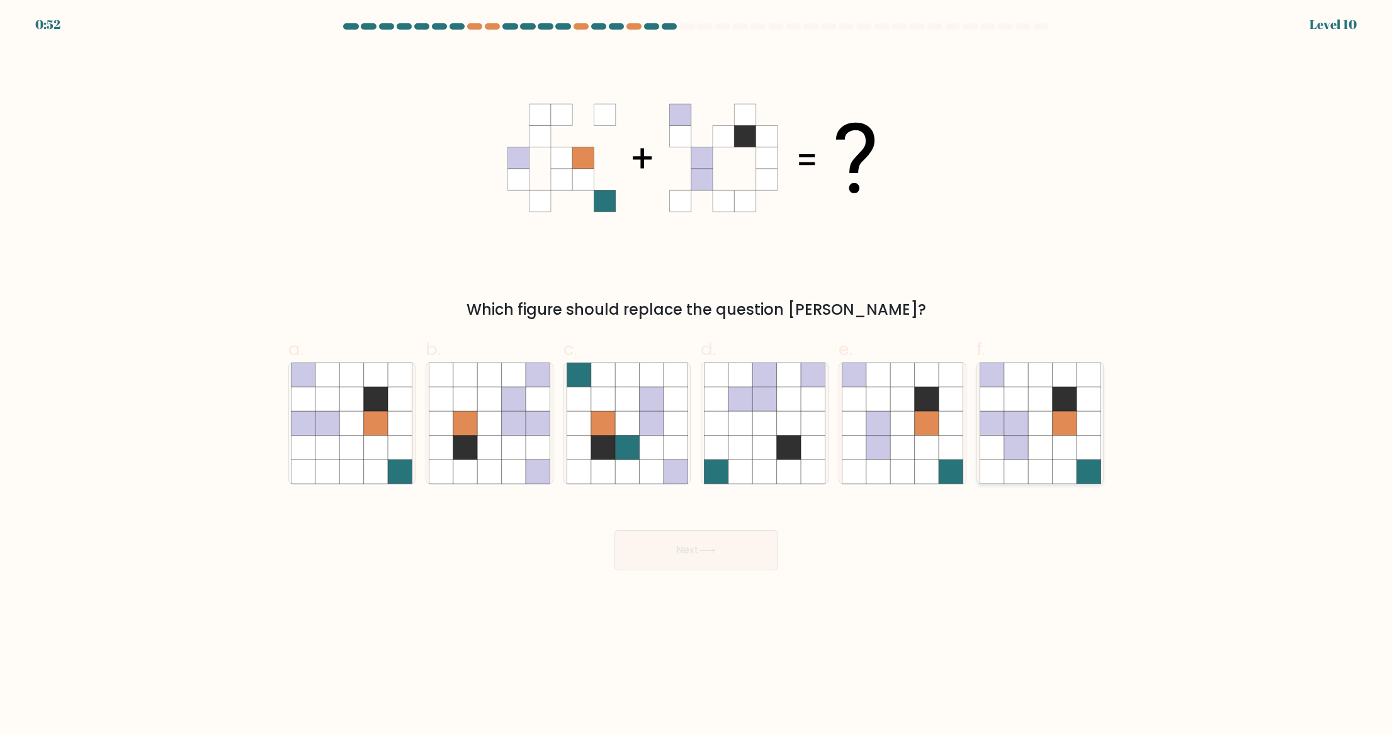
click at [1040, 431] on icon at bounding box center [1040, 423] width 24 height 24
click at [697, 375] on input "f." at bounding box center [696, 371] width 1 height 8
radio input "true"
drag, startPoint x: 688, startPoint y: 541, endPoint x: 693, endPoint y: 533, distance: 9.3
click at [689, 541] on button "Next" at bounding box center [697, 550] width 164 height 40
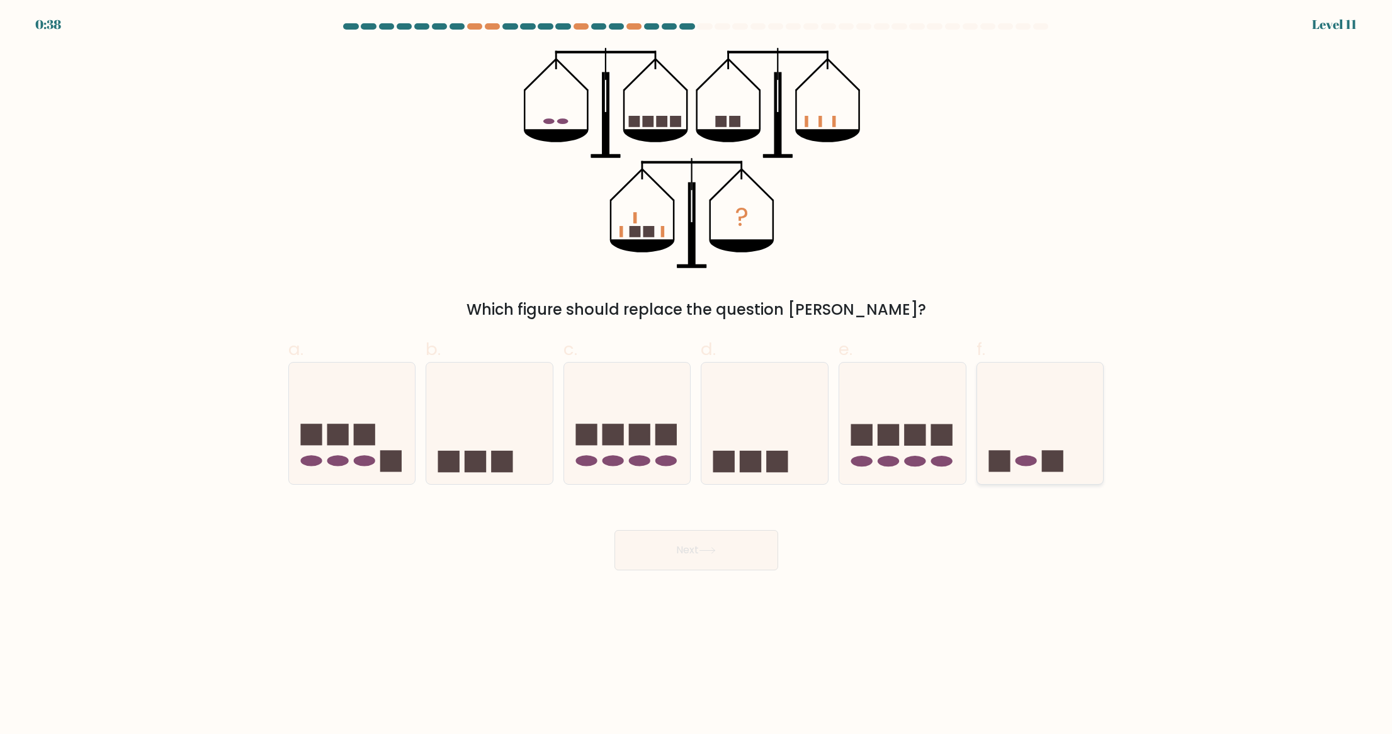
drag, startPoint x: 1041, startPoint y: 444, endPoint x: 1031, endPoint y: 449, distance: 11.3
click at [1039, 445] on icon at bounding box center [1040, 423] width 127 height 105
click at [697, 375] on input "f." at bounding box center [696, 371] width 1 height 8
radio input "true"
click at [710, 549] on icon at bounding box center [707, 550] width 17 height 7
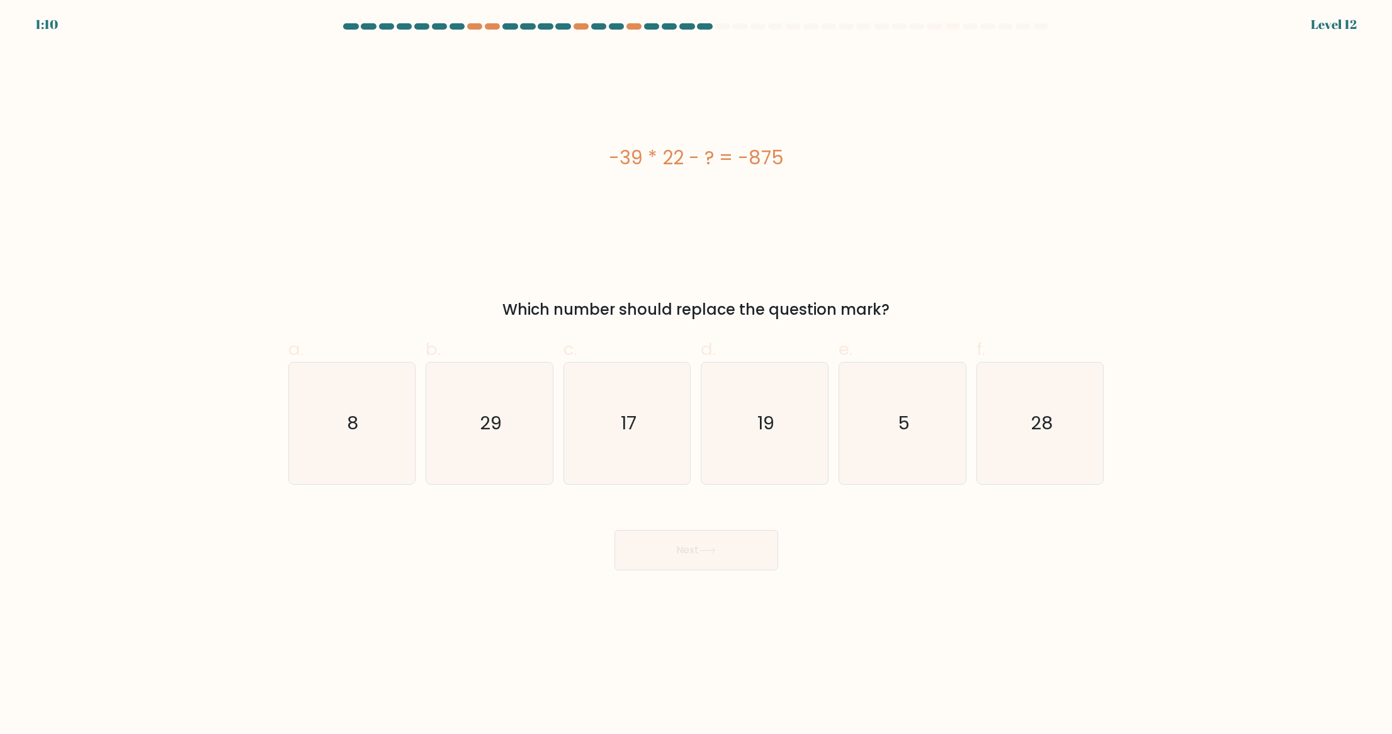
drag, startPoint x: 614, startPoint y: 153, endPoint x: 805, endPoint y: 159, distance: 191.5
click at [807, 156] on div "-39 * 22 - ? = -875" at bounding box center [696, 158] width 816 height 28
copy div "-39 * 22 - ? = -875"
click at [640, 433] on icon "17" at bounding box center [628, 424] width 122 height 122
click at [696, 375] on input "c. 17" at bounding box center [696, 371] width 1 height 8
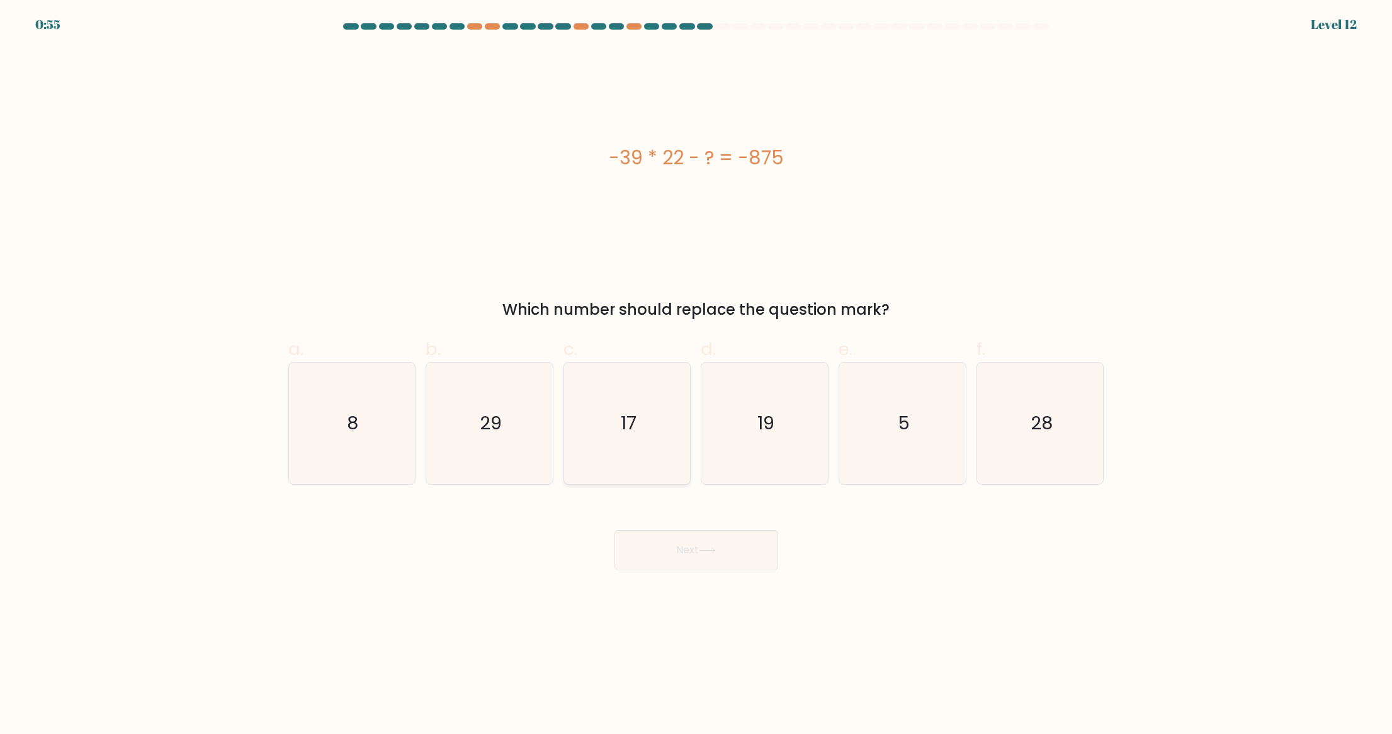
radio input "true"
click at [725, 553] on button "Next" at bounding box center [697, 550] width 164 height 40
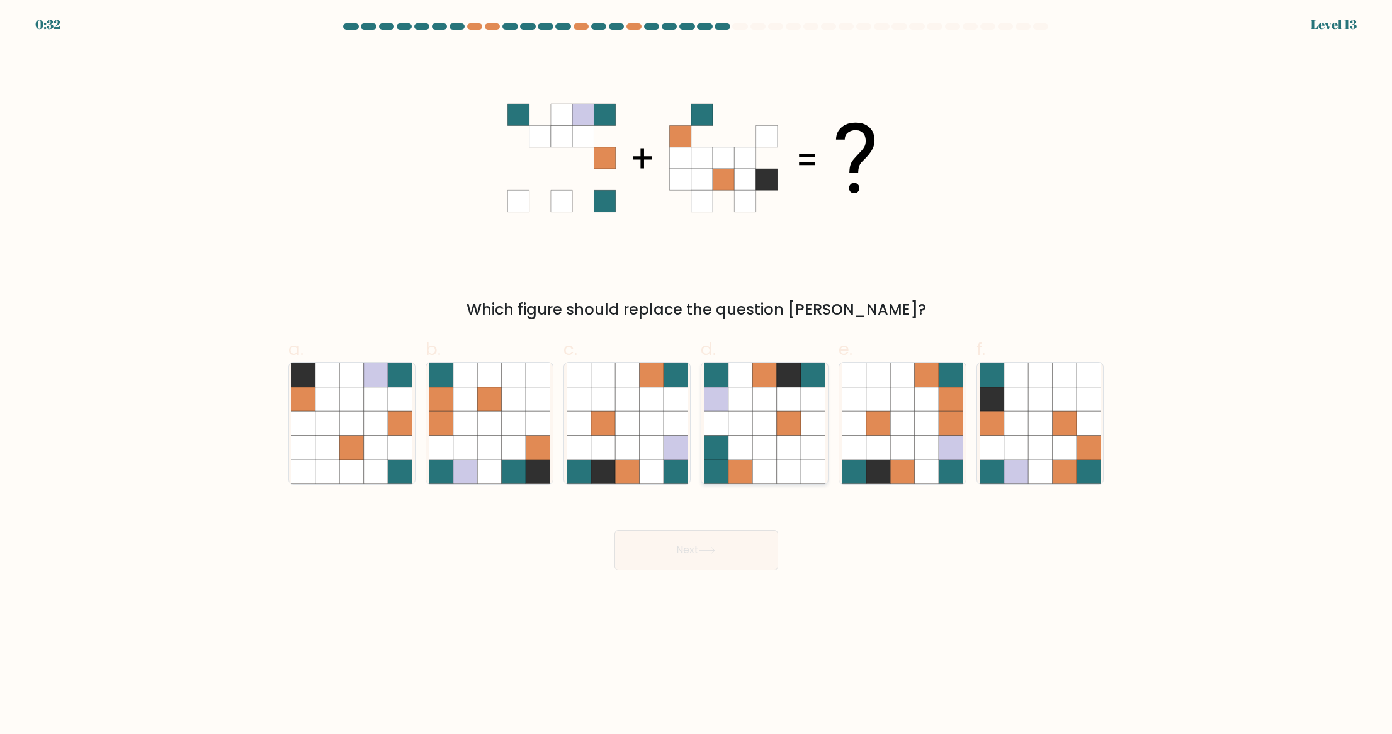
drag, startPoint x: 759, startPoint y: 425, endPoint x: 734, endPoint y: 460, distance: 43.0
click at [758, 426] on icon at bounding box center [765, 423] width 24 height 24
click at [697, 375] on input "d." at bounding box center [696, 371] width 1 height 8
radio input "true"
click at [683, 557] on button "Next" at bounding box center [697, 550] width 164 height 40
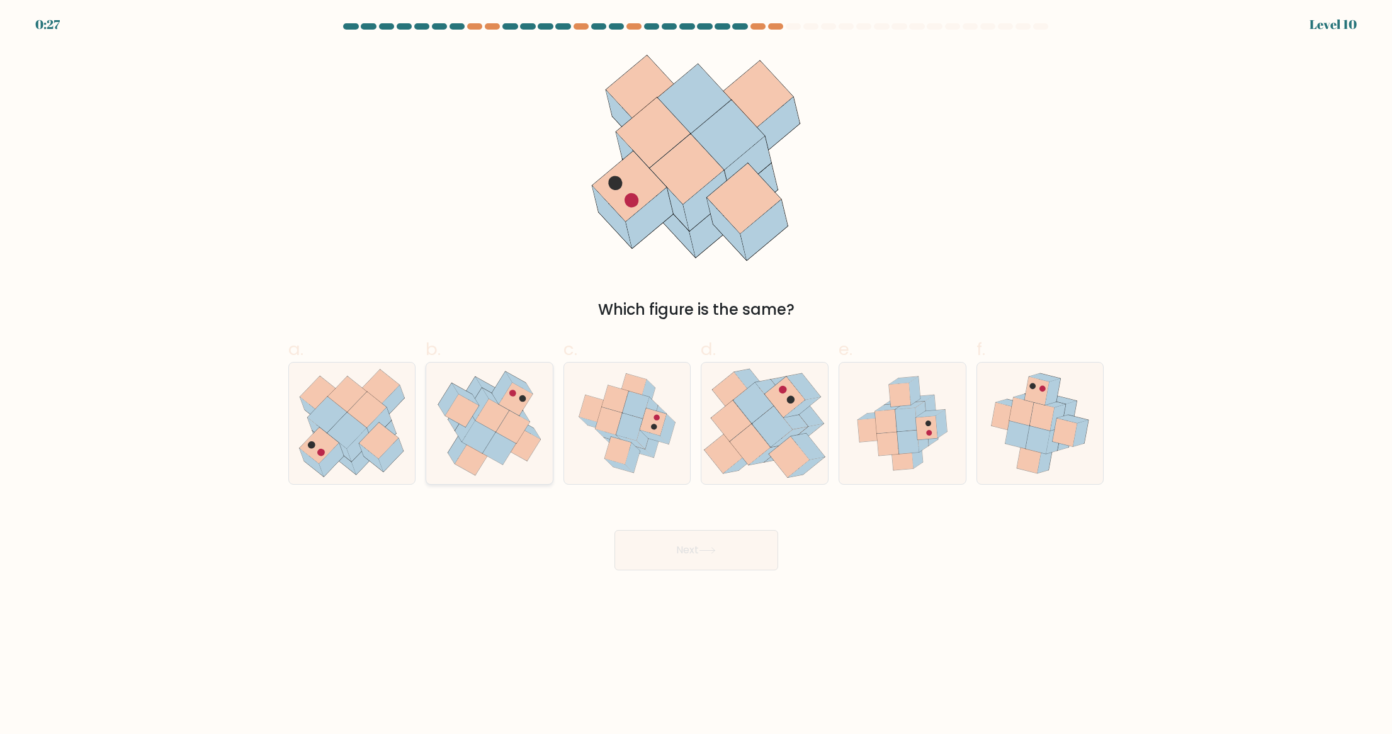
click at [523, 436] on icon at bounding box center [523, 444] width 33 height 33
click at [696, 375] on input "b." at bounding box center [696, 371] width 1 height 8
radio input "true"
click at [727, 546] on button "Next" at bounding box center [697, 550] width 164 height 40
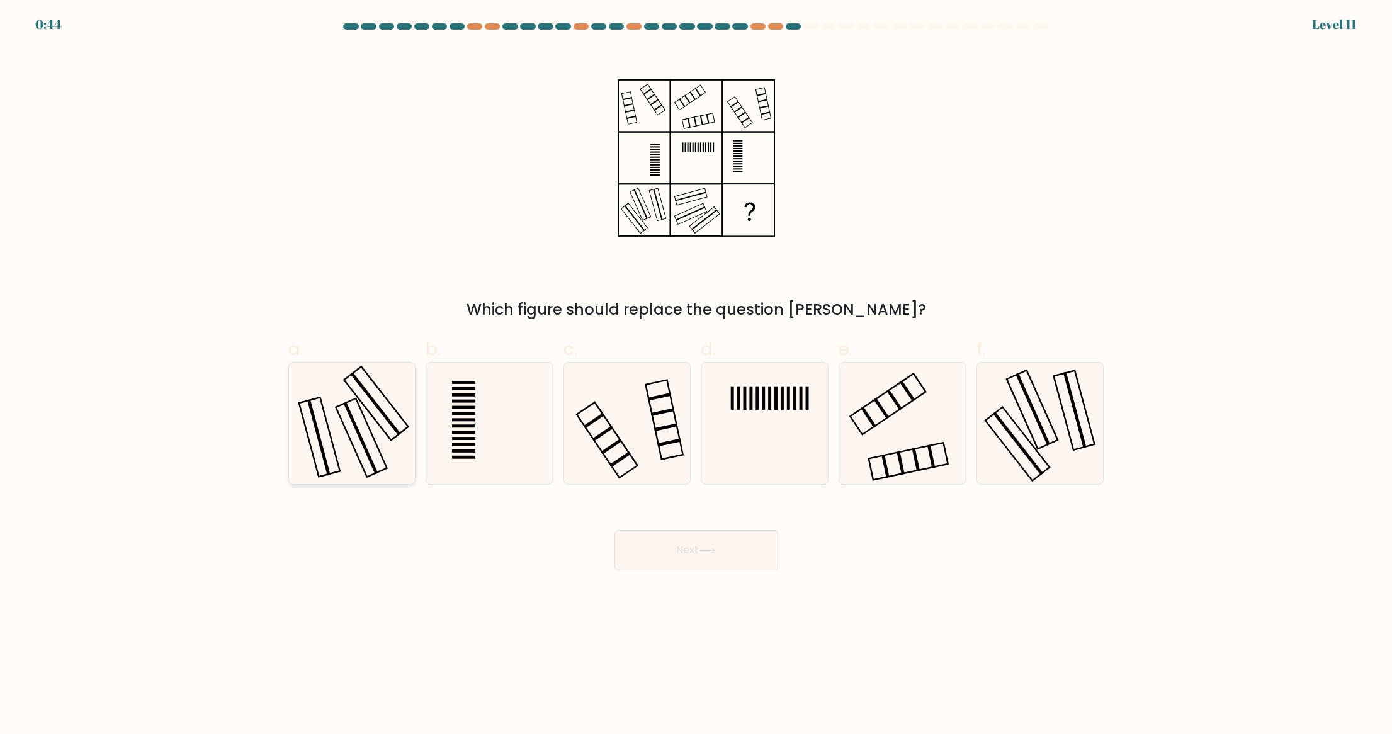
click at [385, 412] on icon at bounding box center [352, 424] width 122 height 122
click at [696, 375] on input "a." at bounding box center [696, 371] width 1 height 8
radio input "true"
click at [691, 551] on button "Next" at bounding box center [697, 550] width 164 height 40
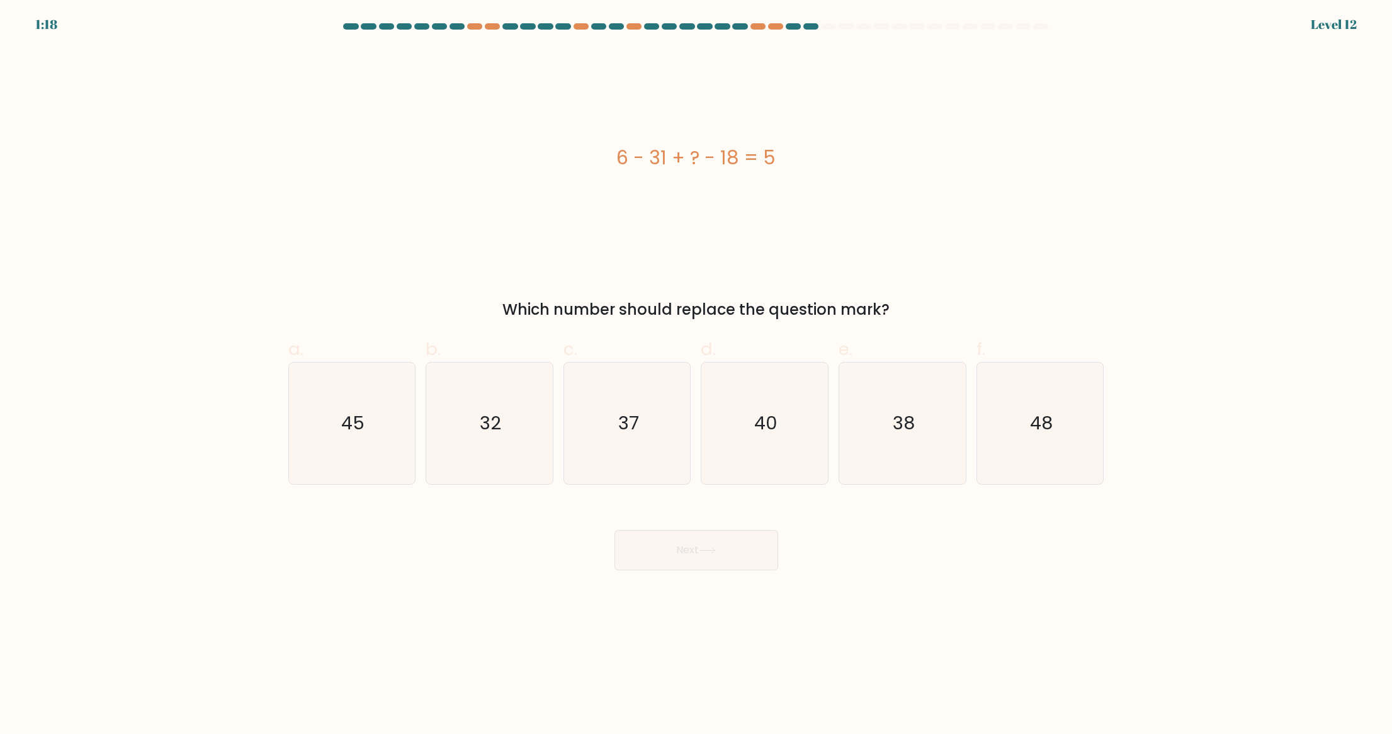
drag, startPoint x: 647, startPoint y: 156, endPoint x: 784, endPoint y: 156, distance: 136.6
click at [789, 152] on div "6 - 31 + ? - 18 = 5" at bounding box center [696, 158] width 816 height 28
copy div "6 - 31 + ? - 18 = 5"
click at [1090, 419] on icon "48" at bounding box center [1041, 424] width 122 height 122
click at [697, 375] on input "f. 48" at bounding box center [696, 371] width 1 height 8
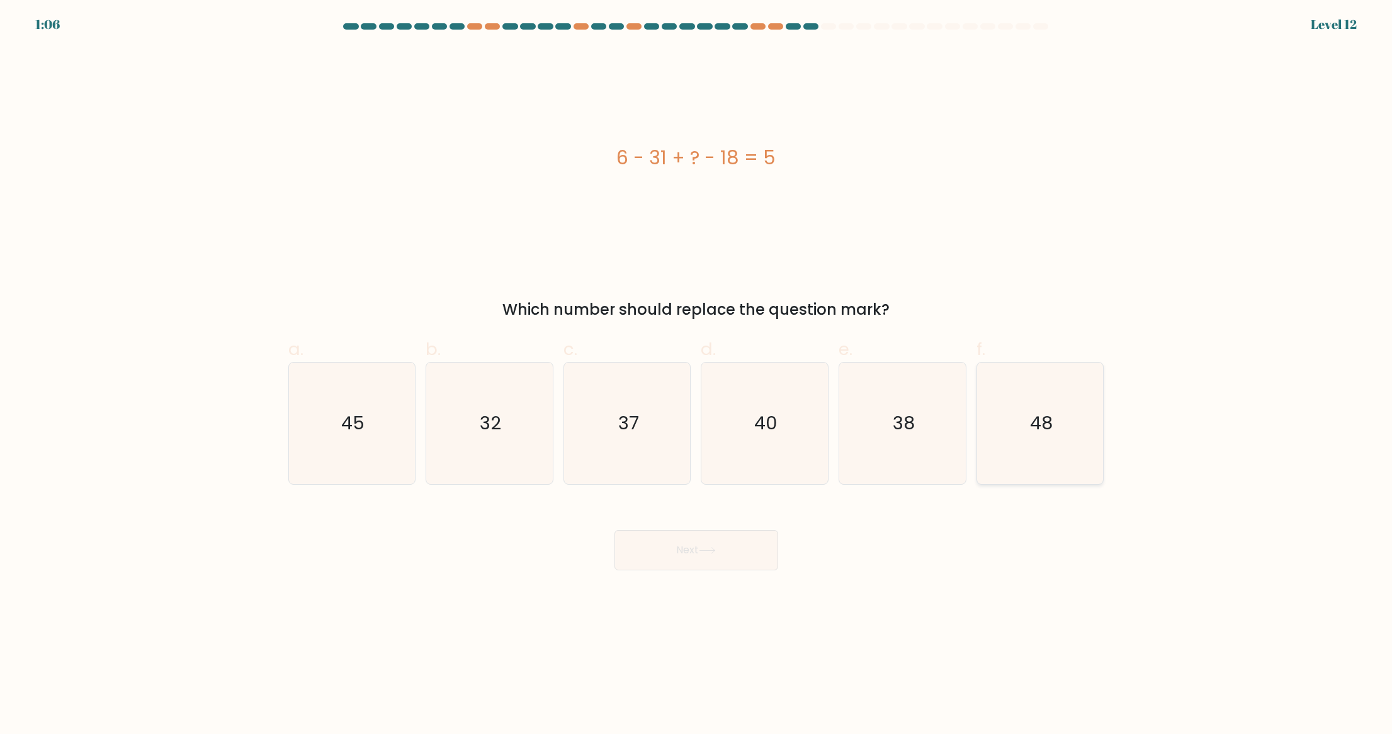
radio input "true"
click at [697, 545] on button "Next" at bounding box center [697, 550] width 164 height 40
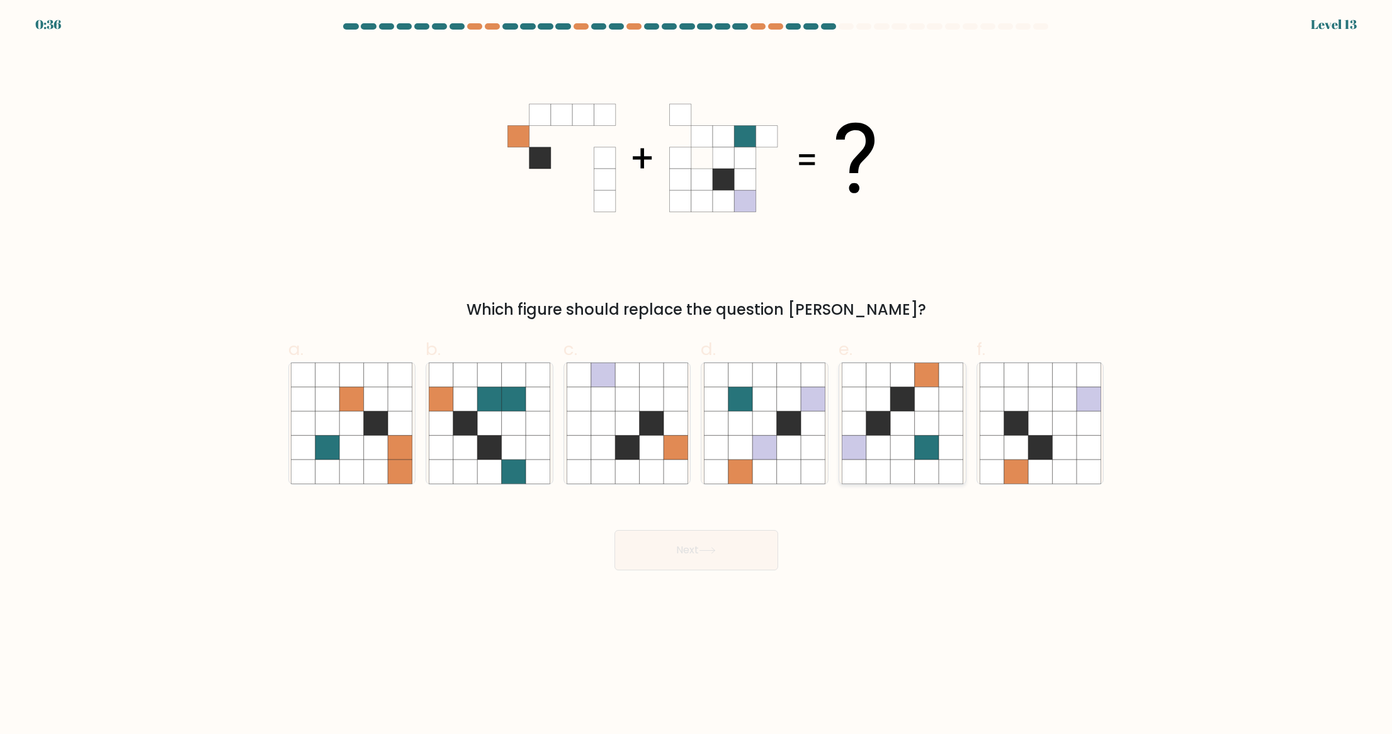
click at [897, 417] on icon at bounding box center [902, 423] width 24 height 24
click at [697, 375] on input "e." at bounding box center [696, 371] width 1 height 8
radio input "true"
click at [709, 557] on button "Next" at bounding box center [697, 550] width 164 height 40
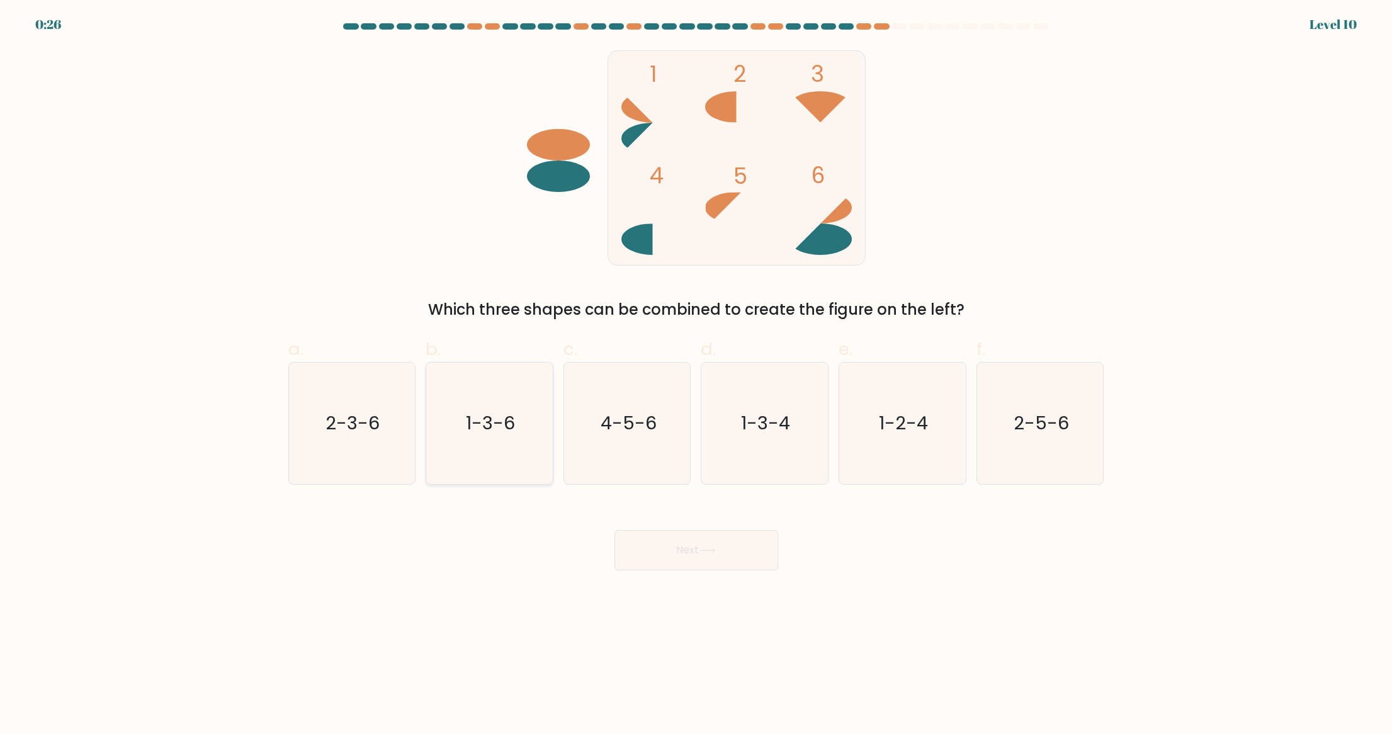
click at [530, 413] on icon "1-3-6" at bounding box center [490, 424] width 122 height 122
click at [696, 375] on input "b. 1-3-6" at bounding box center [696, 371] width 1 height 8
radio input "true"
click at [683, 542] on button "Next" at bounding box center [697, 550] width 164 height 40
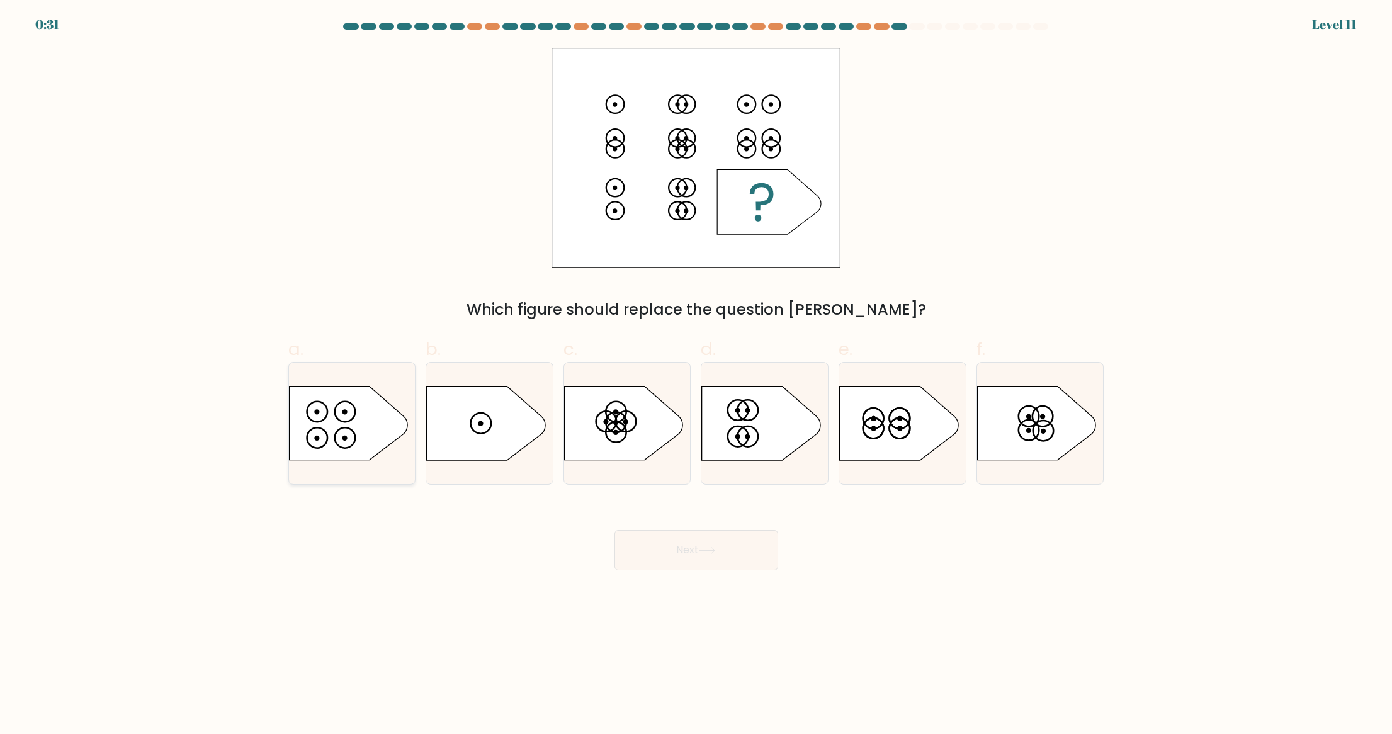
click at [347, 393] on icon at bounding box center [348, 424] width 118 height 74
click at [696, 375] on input "a." at bounding box center [696, 371] width 1 height 8
radio input "true"
click at [718, 545] on button "Next" at bounding box center [697, 550] width 164 height 40
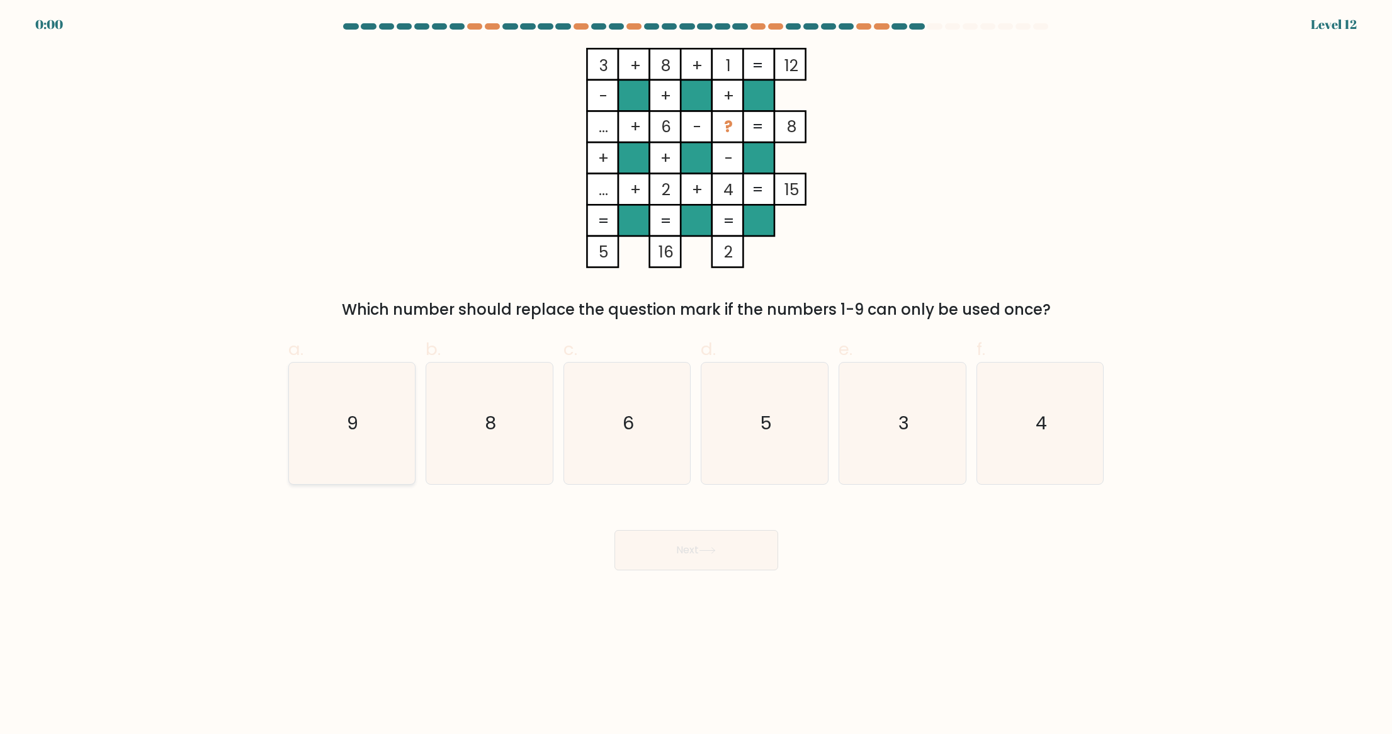
click at [356, 450] on icon "9" at bounding box center [352, 424] width 122 height 122
click at [696, 375] on input "a. 9" at bounding box center [696, 371] width 1 height 8
radio input "true"
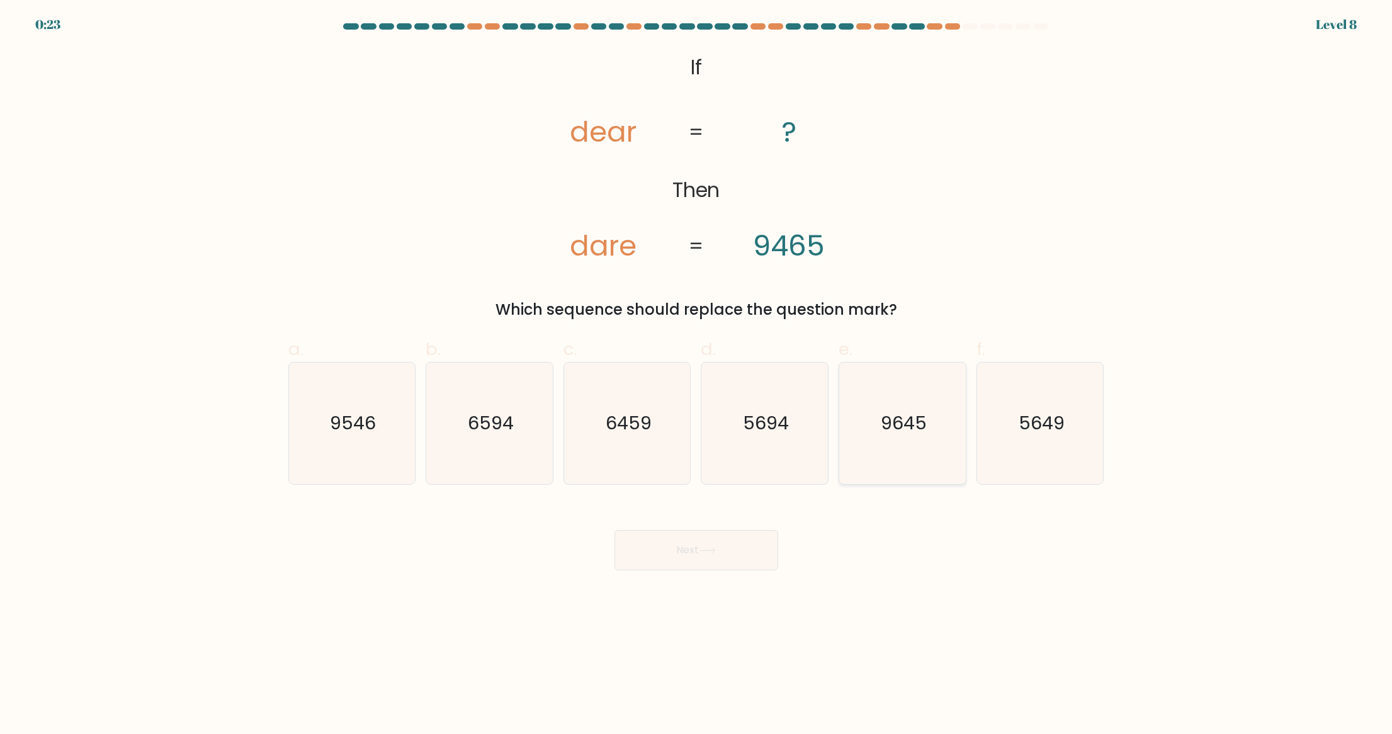
drag, startPoint x: 937, startPoint y: 426, endPoint x: 919, endPoint y: 440, distance: 22.8
click at [935, 426] on icon "9645" at bounding box center [903, 424] width 122 height 122
click at [697, 375] on input "e. 9645" at bounding box center [696, 371] width 1 height 8
radio input "true"
click at [713, 530] on div "Next" at bounding box center [696, 535] width 831 height 71
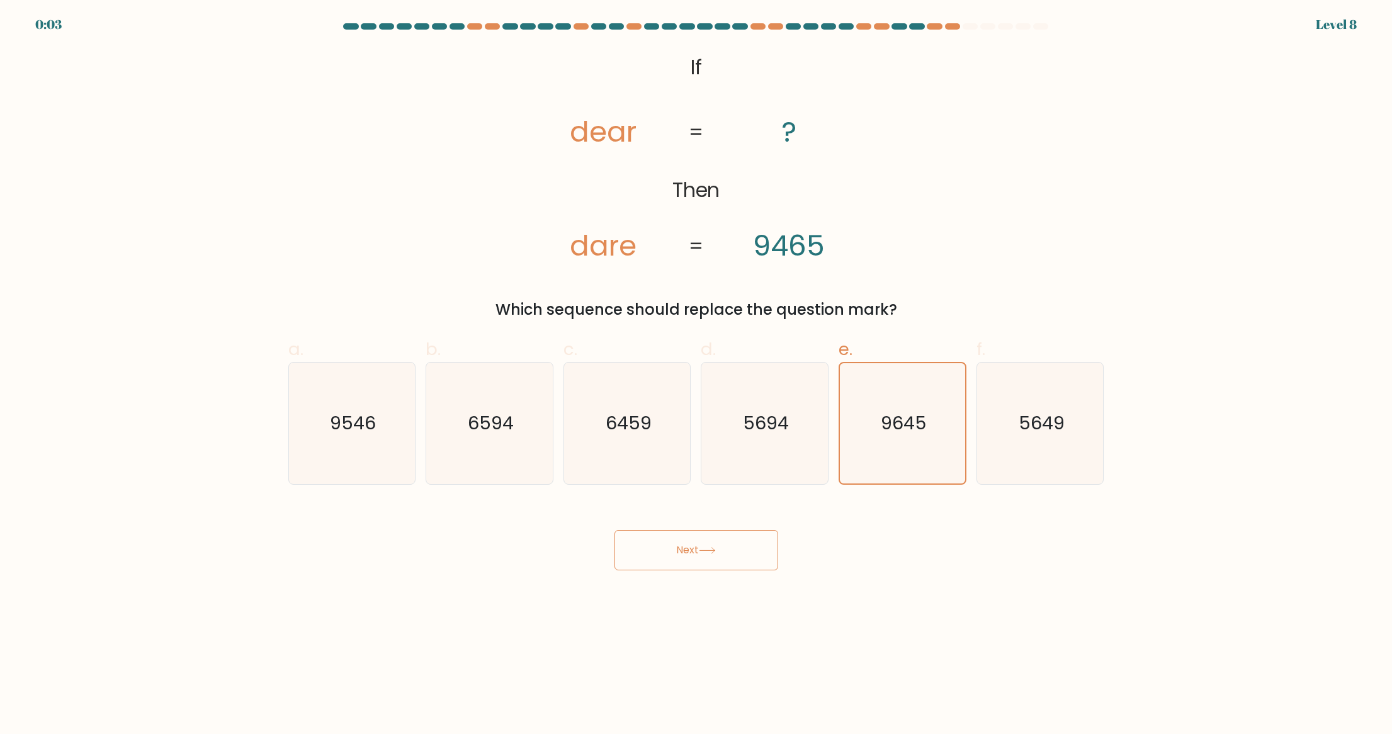
click at [722, 545] on button "Next" at bounding box center [697, 550] width 164 height 40
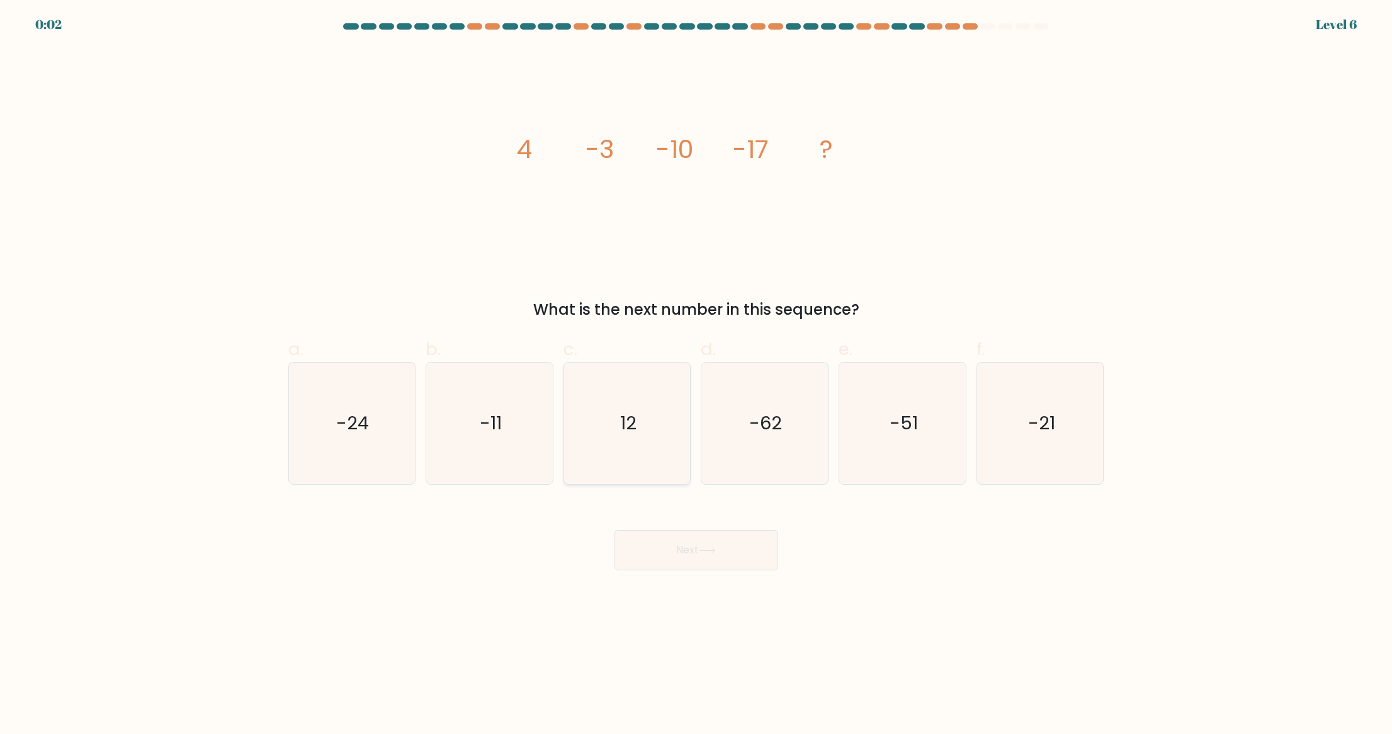
click at [579, 428] on icon "12" at bounding box center [628, 424] width 122 height 122
click at [696, 375] on input "c. 12" at bounding box center [696, 371] width 1 height 8
radio input "true"
click at [357, 423] on text "-24" at bounding box center [353, 423] width 33 height 25
click at [696, 375] on input "a. -24" at bounding box center [696, 371] width 1 height 8
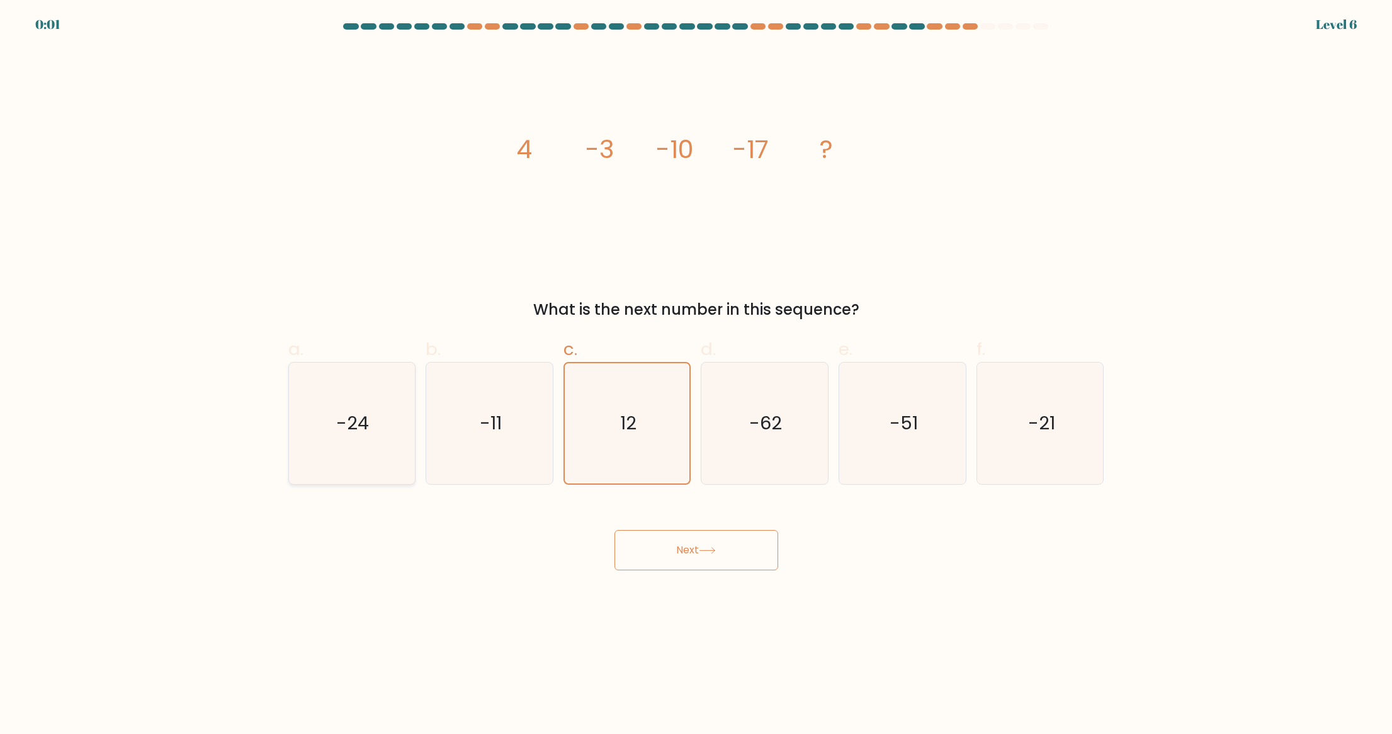
radio input "true"
drag, startPoint x: 699, startPoint y: 543, endPoint x: 718, endPoint y: 536, distance: 20.7
click at [700, 543] on button "Next" at bounding box center [697, 550] width 164 height 40
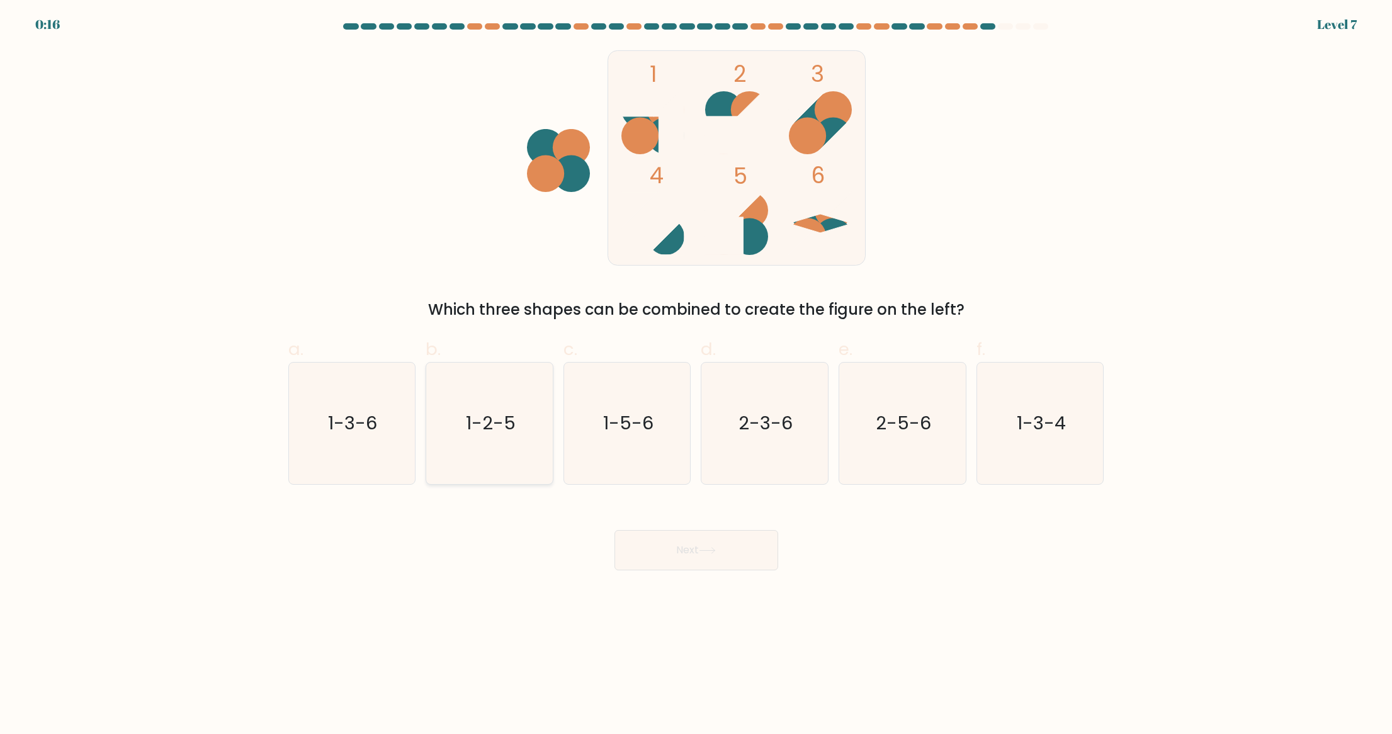
click at [538, 427] on icon "1-2-5" at bounding box center [490, 424] width 122 height 122
click at [696, 375] on input "b. 1-2-5" at bounding box center [696, 371] width 1 height 8
radio input "true"
drag, startPoint x: 694, startPoint y: 553, endPoint x: 715, endPoint y: 487, distance: 68.9
click at [694, 552] on button "Next" at bounding box center [697, 550] width 164 height 40
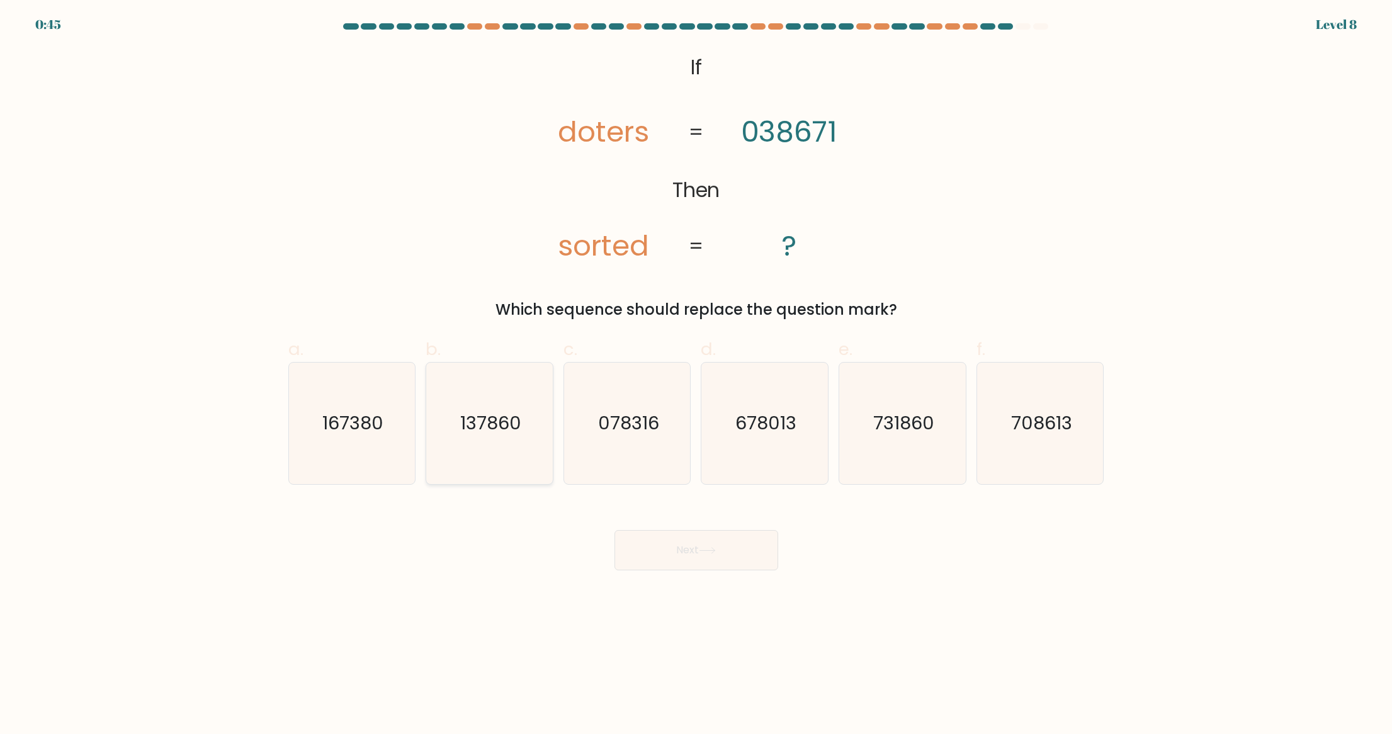
click at [488, 431] on text "137860" at bounding box center [490, 423] width 61 height 25
click at [696, 375] on input "b. 137860" at bounding box center [696, 371] width 1 height 8
radio input "true"
click at [714, 548] on icon at bounding box center [707, 550] width 17 height 7
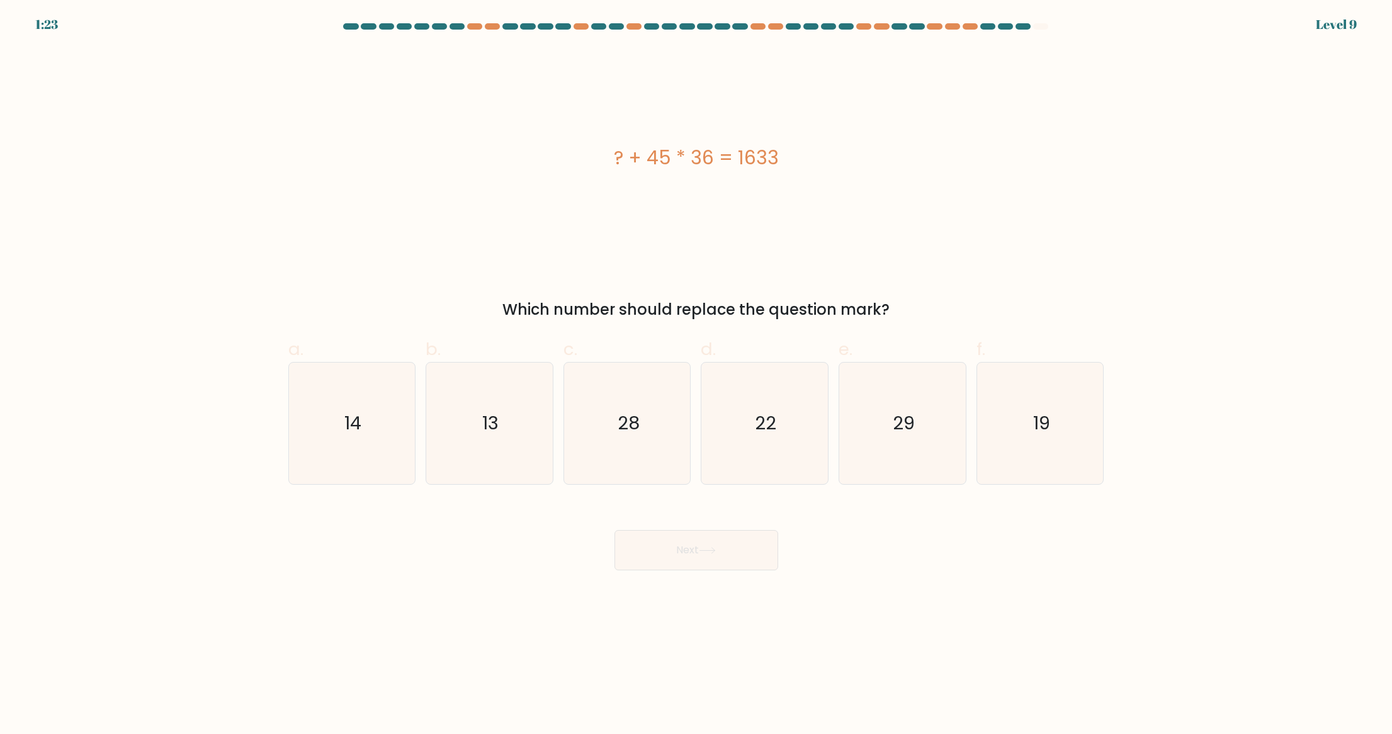
drag, startPoint x: 621, startPoint y: 149, endPoint x: 858, endPoint y: 149, distance: 237.4
click at [858, 149] on div "? + 45 * 36 = 1633" at bounding box center [696, 158] width 816 height 28
copy div "? + 45 * 36 = 1633"
click at [510, 443] on icon "13" at bounding box center [490, 424] width 122 height 122
click at [696, 375] on input "b. 13" at bounding box center [696, 371] width 1 height 8
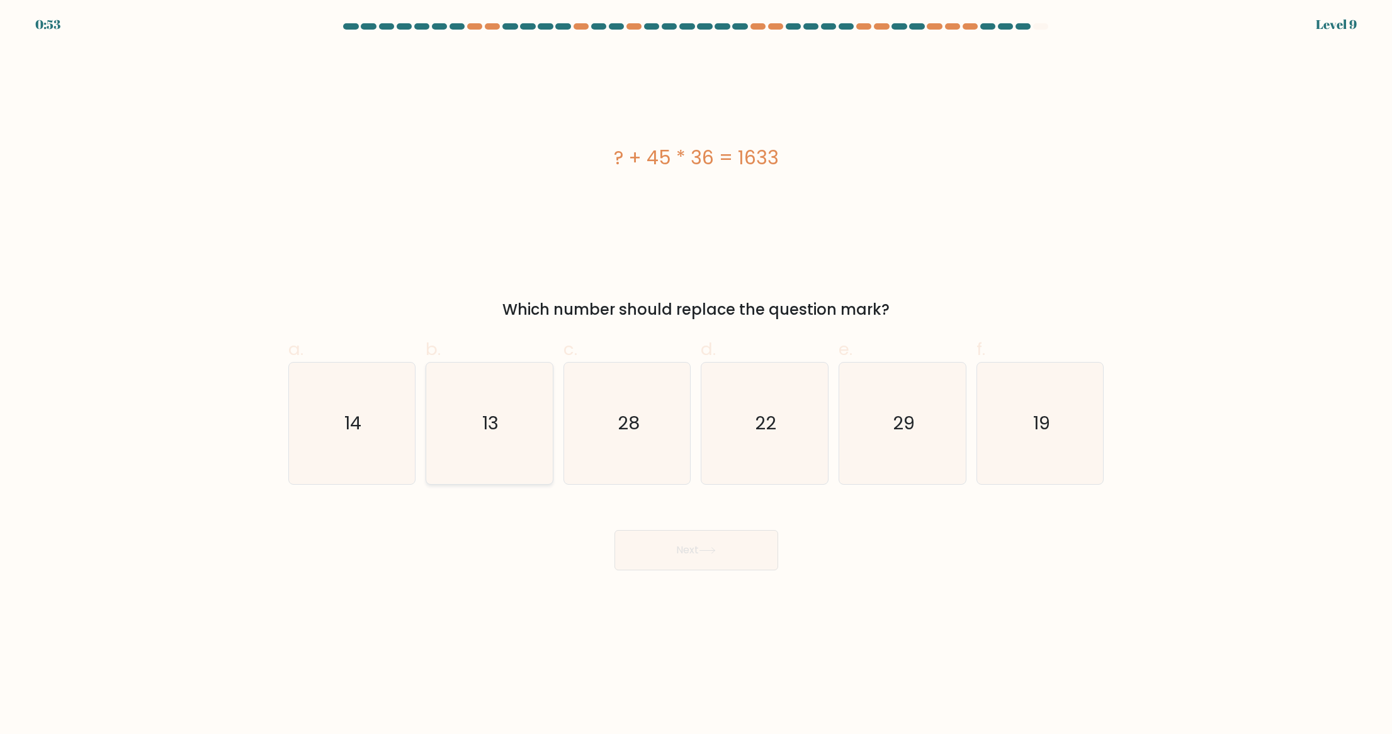
radio input "true"
click at [727, 548] on button "Next" at bounding box center [697, 550] width 164 height 40
click at [703, 553] on icon at bounding box center [707, 550] width 17 height 7
click at [718, 542] on button "Next" at bounding box center [697, 550] width 164 height 40
click at [708, 548] on icon at bounding box center [707, 550] width 17 height 7
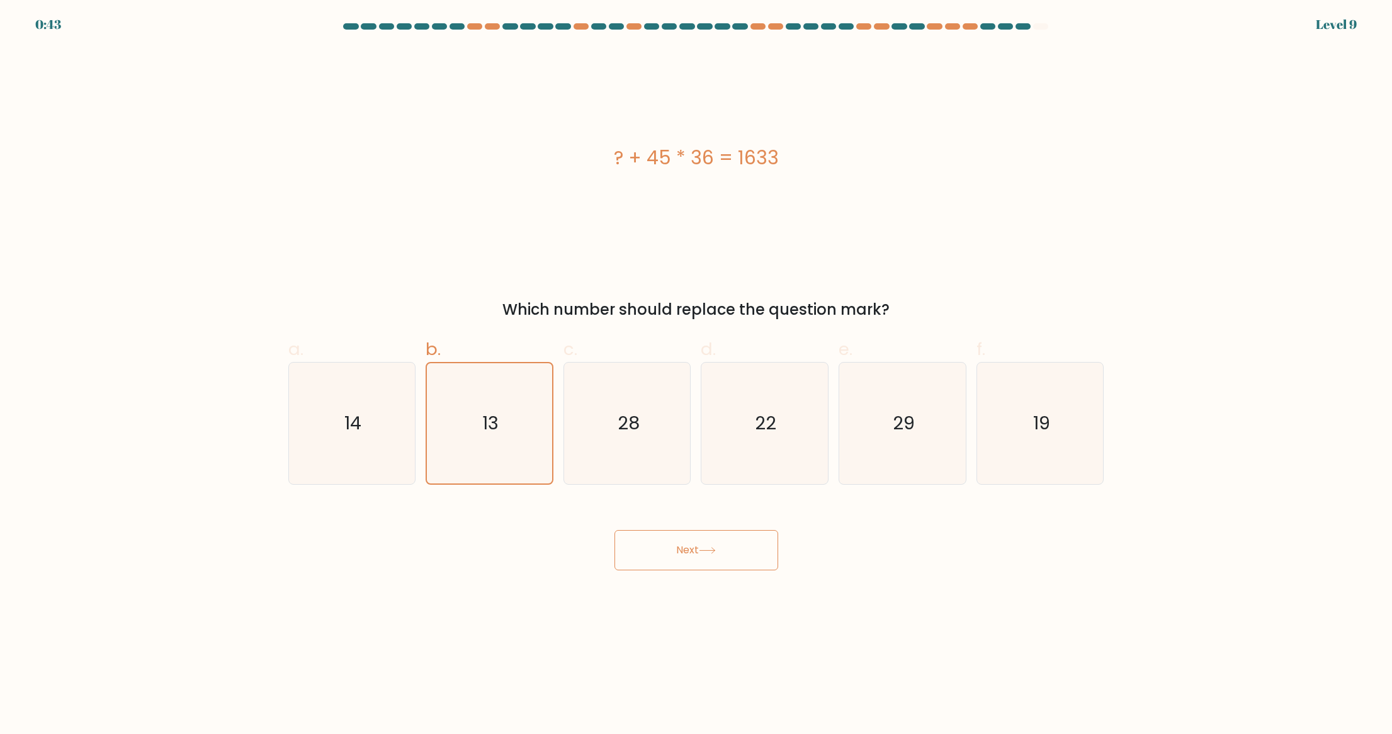
click at [707, 547] on icon at bounding box center [707, 550] width 17 height 7
click at [708, 548] on icon at bounding box center [707, 550] width 17 height 7
click at [921, 599] on body "0:42 Level 9 a." at bounding box center [696, 367] width 1392 height 734
click at [917, 164] on div "? + 45 * 36 = 1633" at bounding box center [696, 158] width 816 height 28
click at [686, 536] on button "Next" at bounding box center [697, 550] width 164 height 40
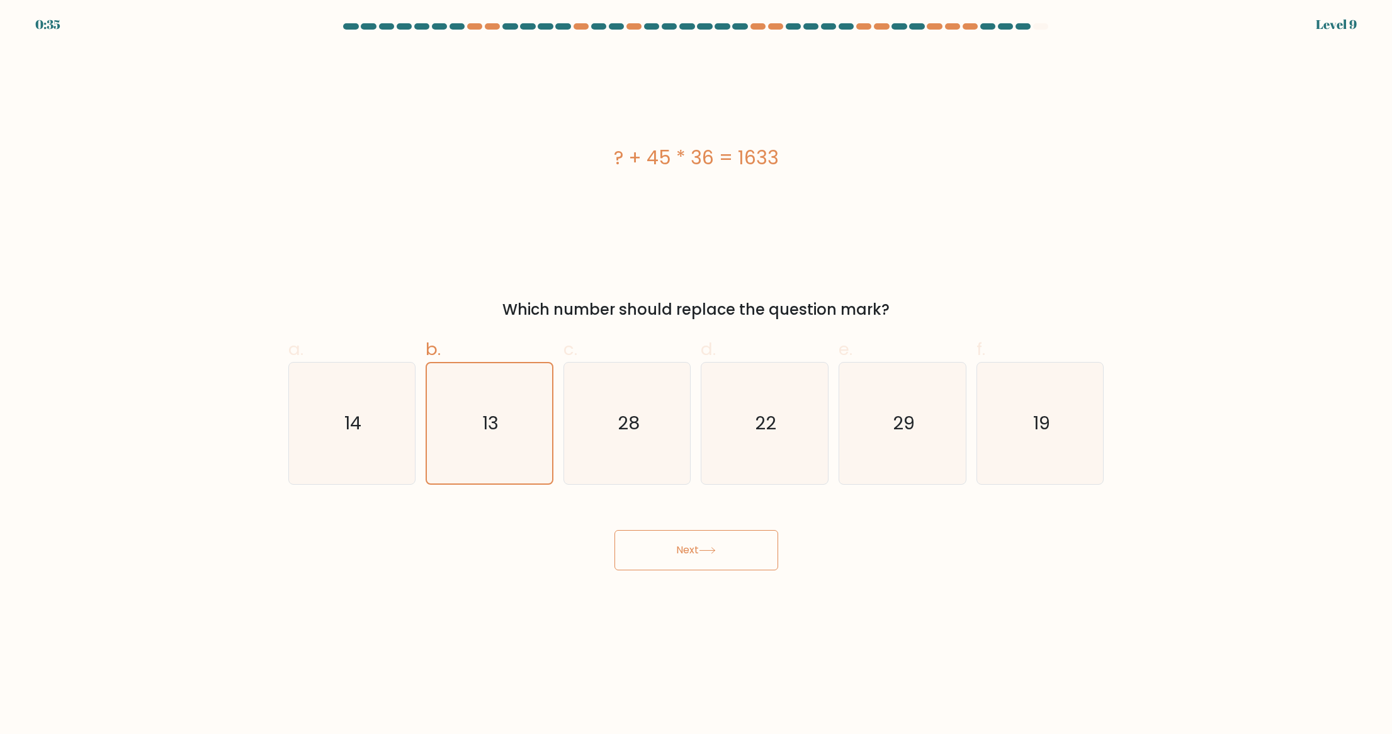
click at [691, 547] on button "Next" at bounding box center [697, 550] width 164 height 40
click at [690, 545] on button "Next" at bounding box center [697, 550] width 164 height 40
click at [686, 543] on button "Next" at bounding box center [697, 550] width 164 height 40
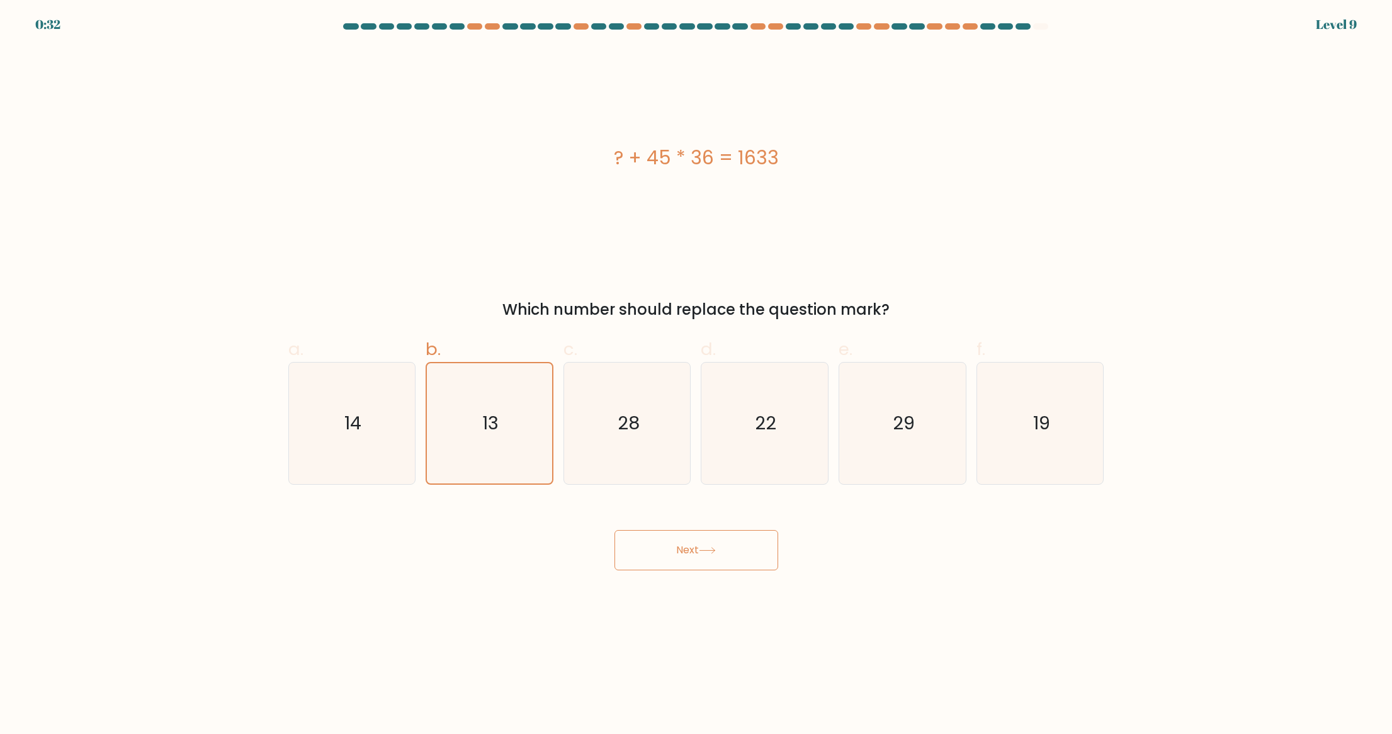
click at [687, 539] on button "Next" at bounding box center [697, 550] width 164 height 40
click at [729, 531] on button "Next" at bounding box center [697, 550] width 164 height 40
click at [725, 550] on button "Next" at bounding box center [697, 550] width 164 height 40
click at [724, 552] on button "Next" at bounding box center [697, 550] width 164 height 40
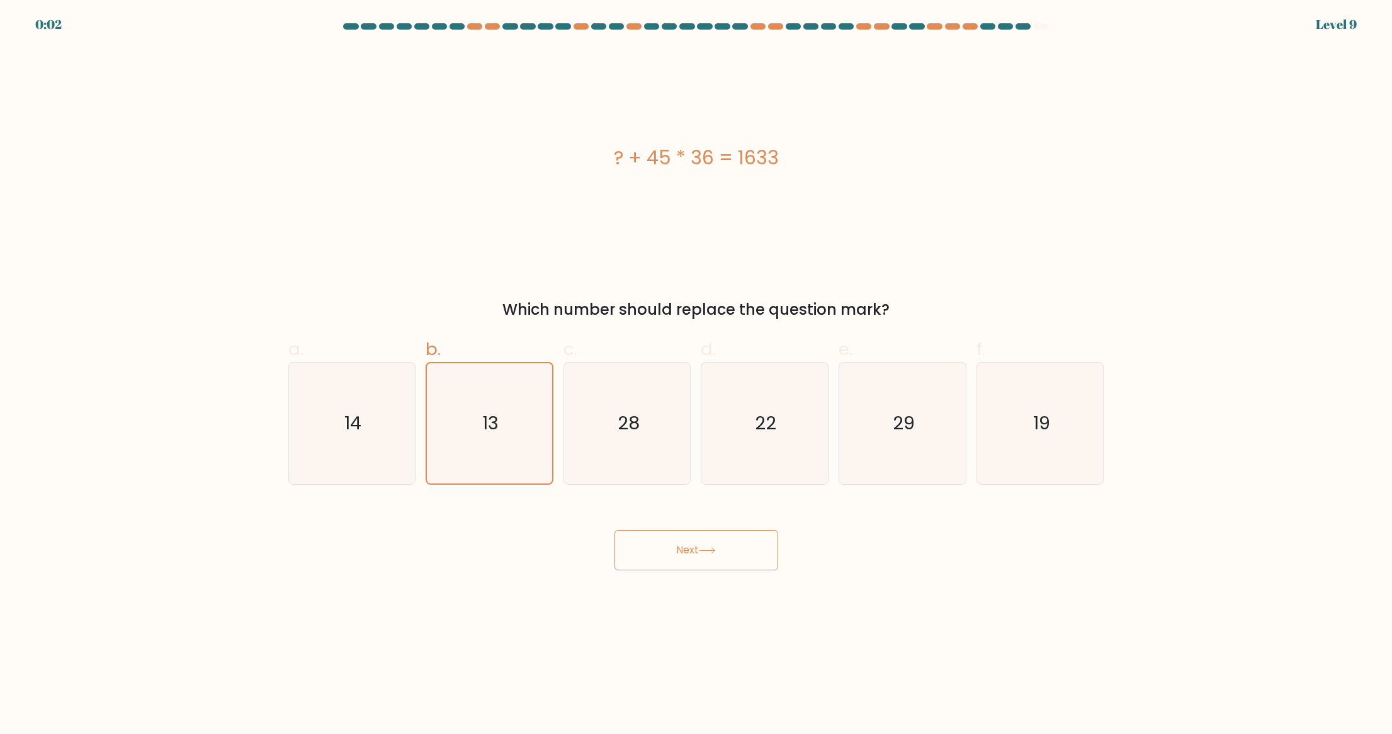
click at [671, 550] on button "Next" at bounding box center [697, 550] width 164 height 40
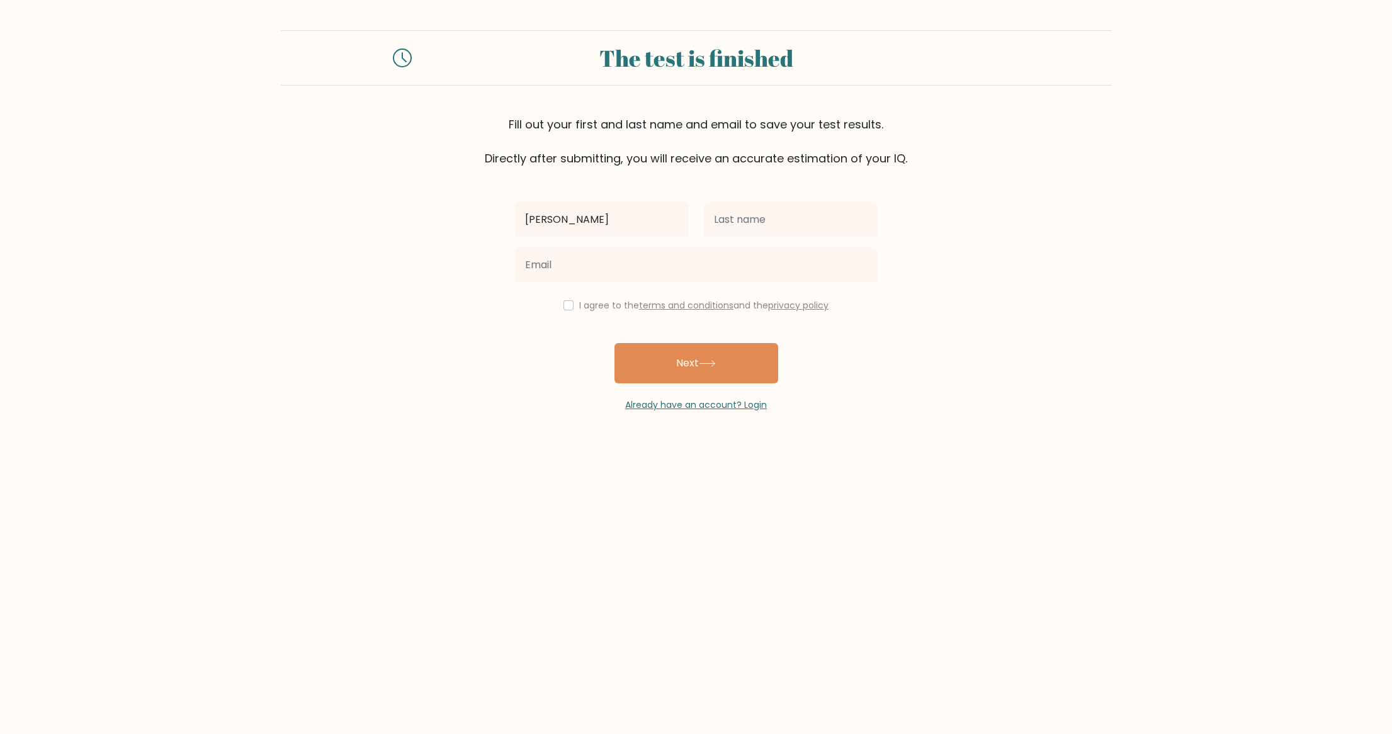
type input "[PERSON_NAME]"
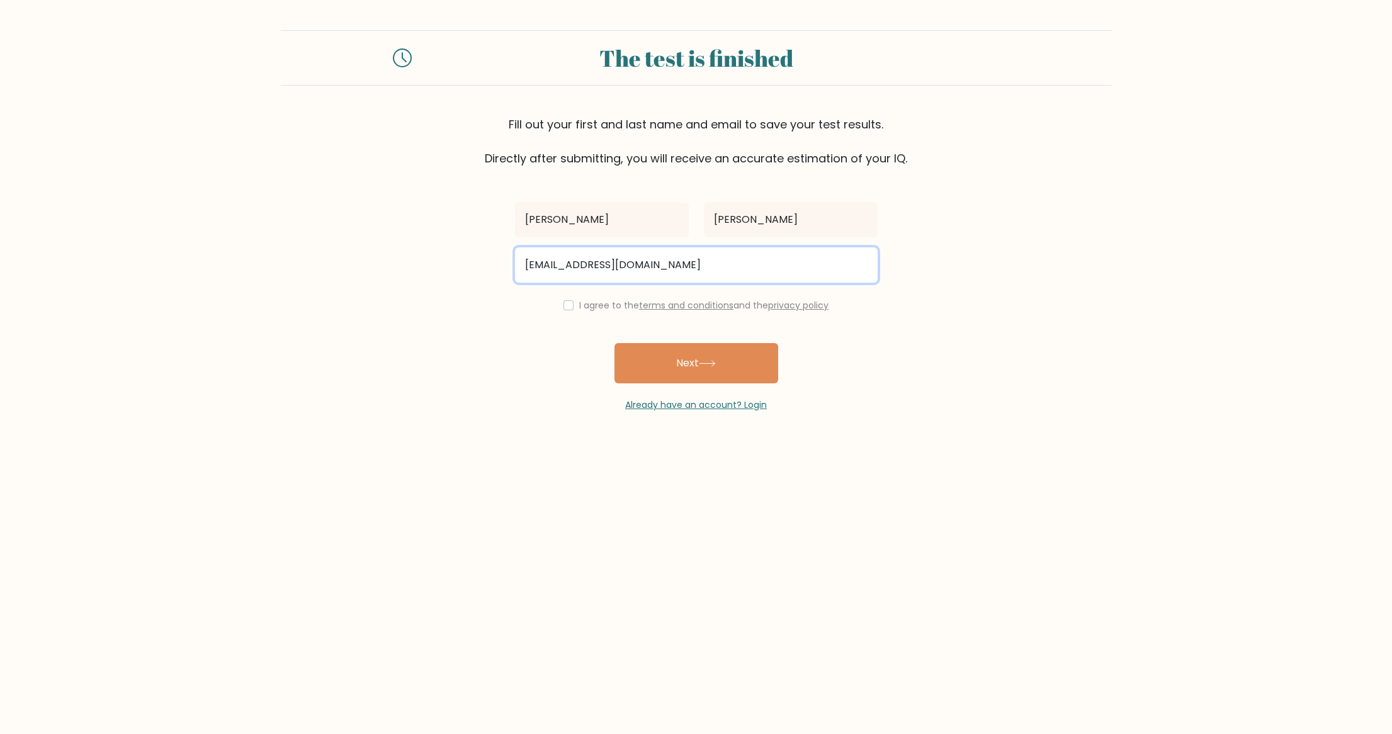
type input "[EMAIL_ADDRESS][DOMAIN_NAME]"
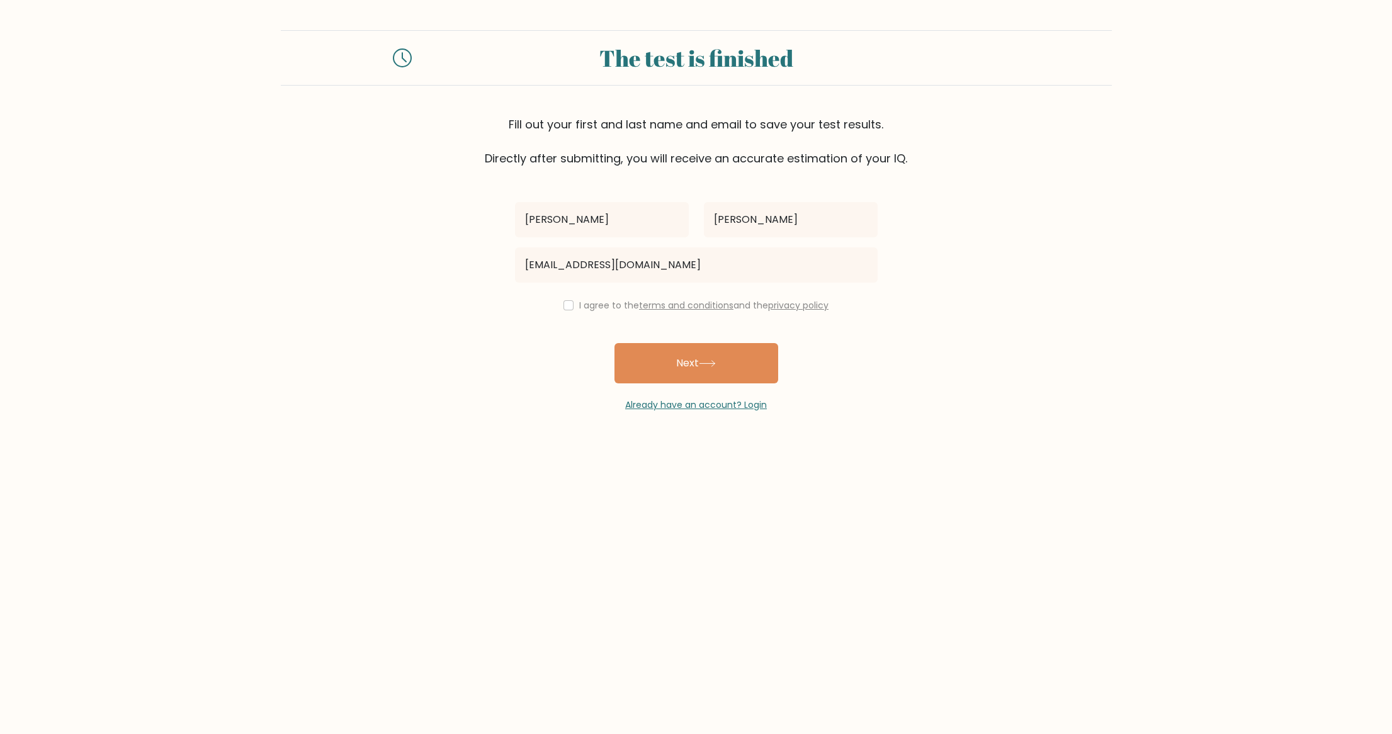
click at [564, 304] on input "checkbox" at bounding box center [569, 305] width 10 height 10
checkbox input "true"
click at [693, 372] on button "Next" at bounding box center [697, 363] width 164 height 40
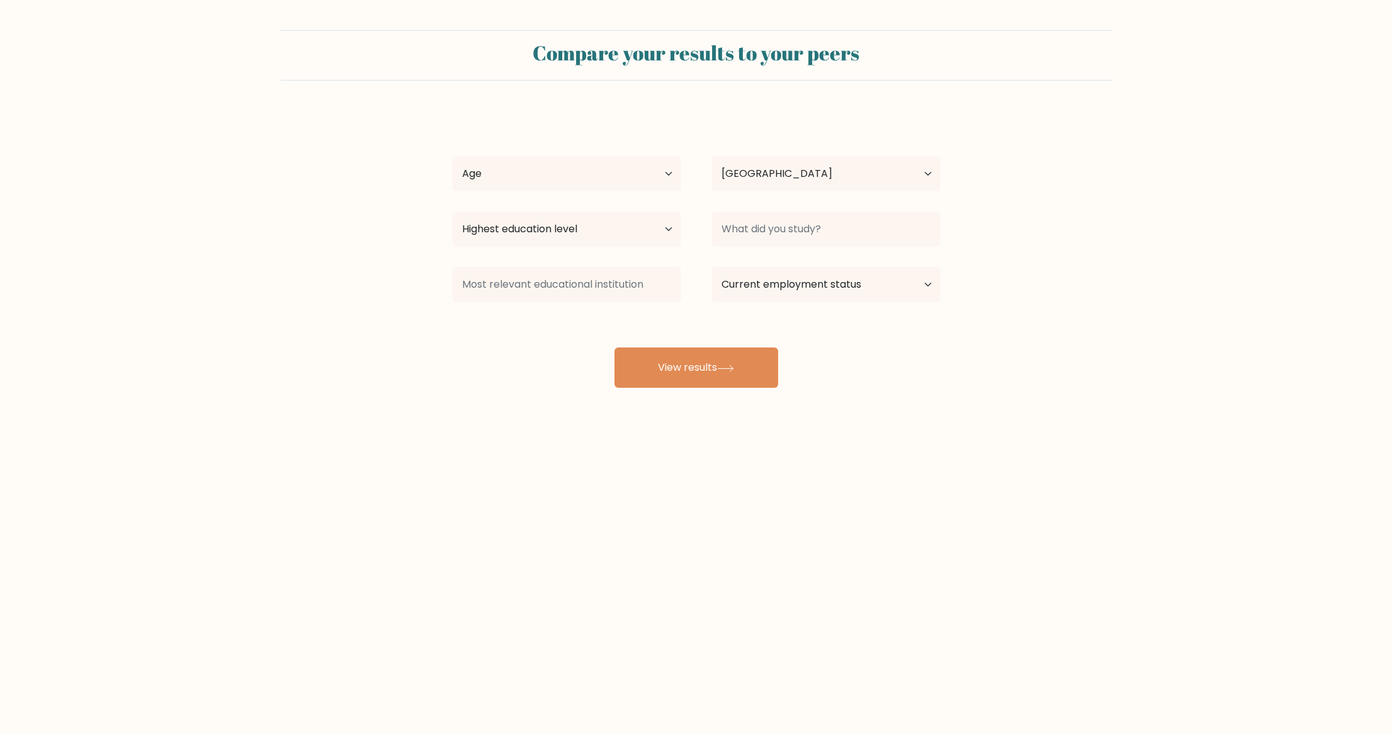
select select "PH"
select select "35_44"
select select "bachelors_degree"
click at [844, 218] on input at bounding box center [826, 229] width 229 height 35
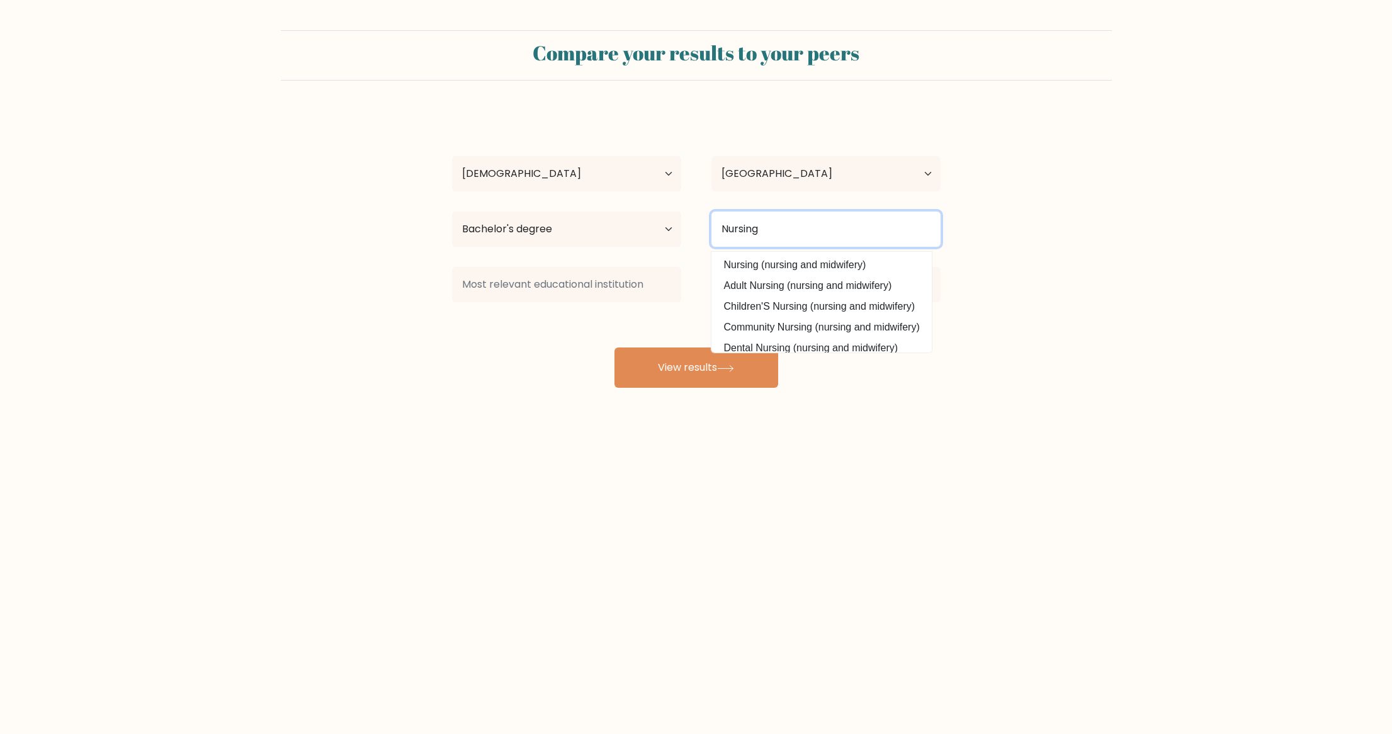
type input "Nursing"
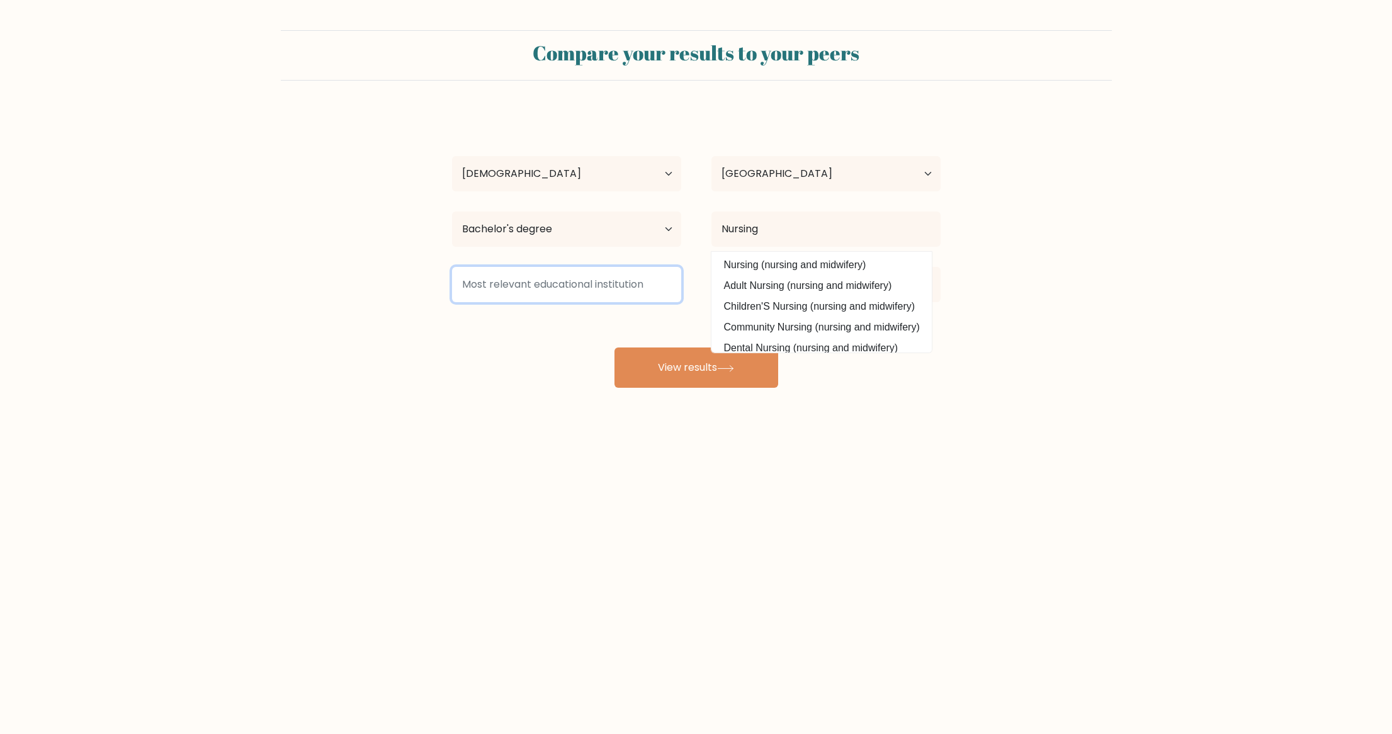
click at [630, 299] on input at bounding box center [566, 284] width 229 height 35
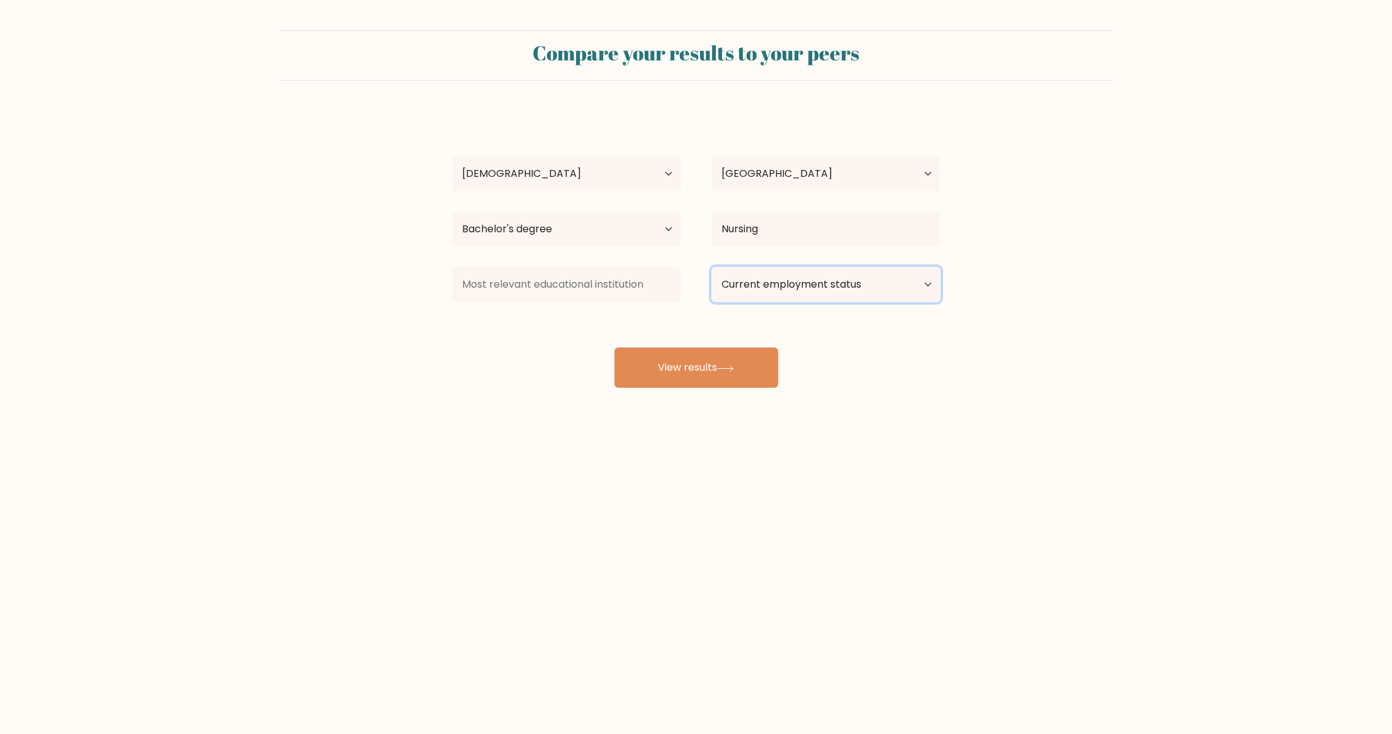
select select "other"
click at [603, 440] on div "Compare your results to your peers Francis Anthony Nicolas Age Under 18 years o…" at bounding box center [696, 238] width 1392 height 477
click at [684, 372] on button "View results" at bounding box center [697, 368] width 164 height 40
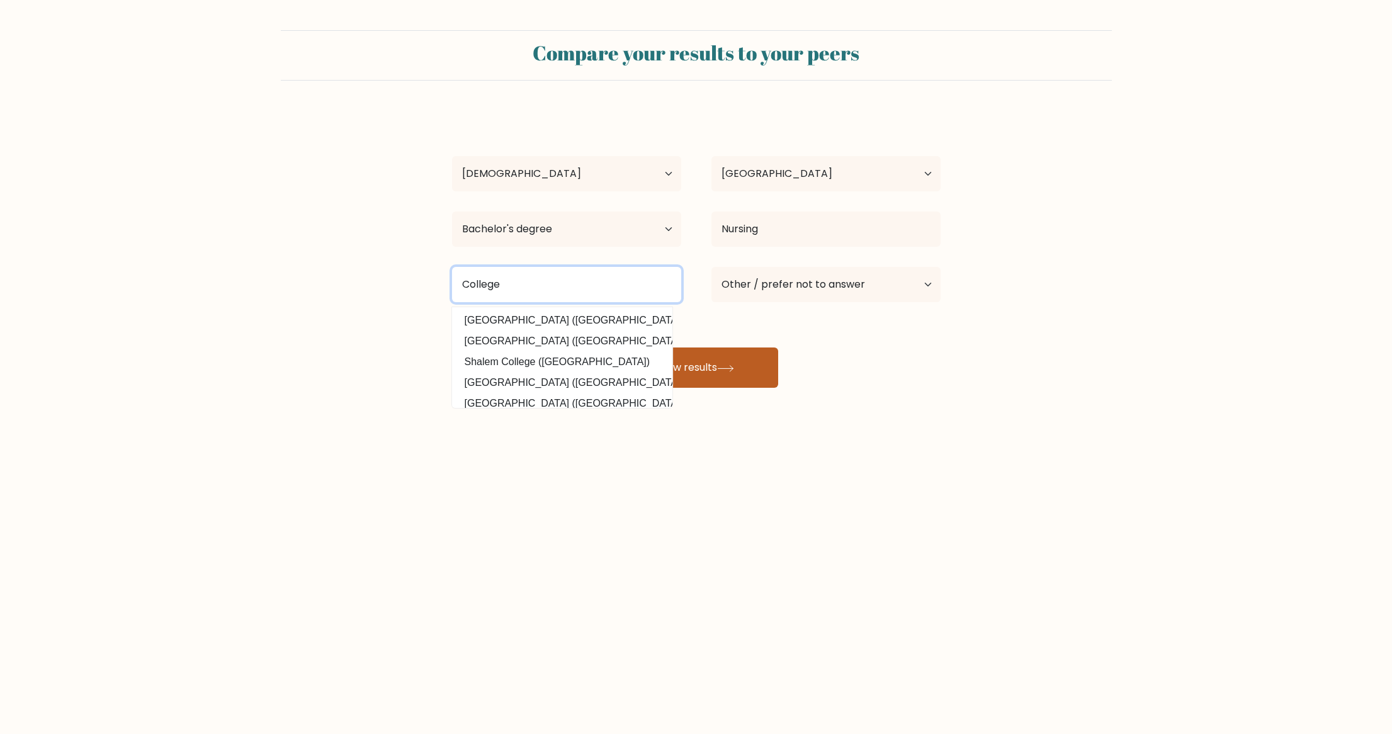
type input "College"
click at [686, 379] on button "View results" at bounding box center [697, 368] width 164 height 40
